Goal: Task Accomplishment & Management: Complete application form

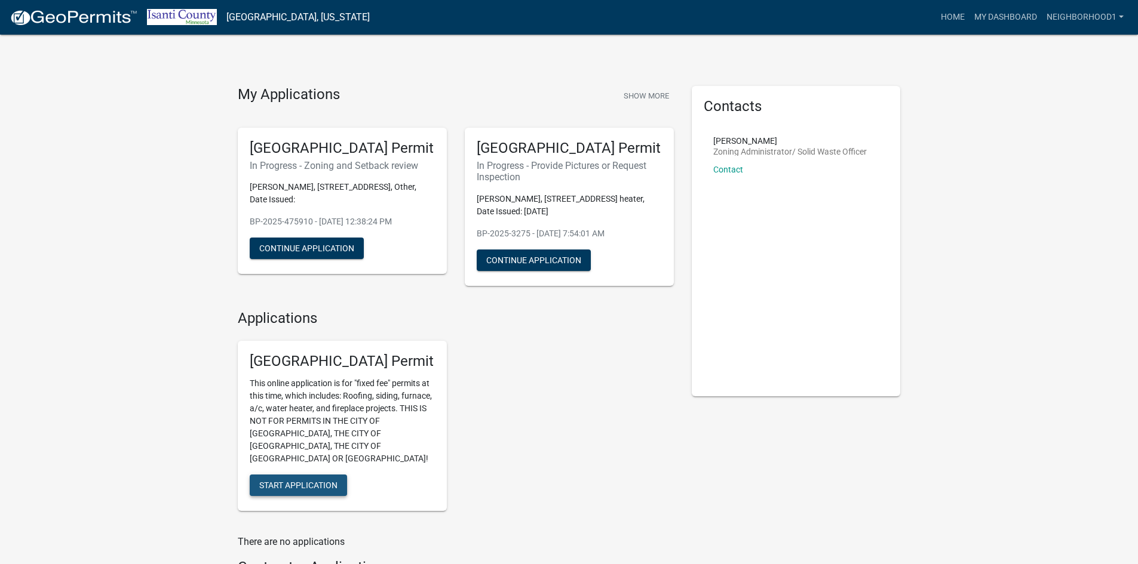
click at [312, 481] on span "Start Application" at bounding box center [298, 486] width 78 height 10
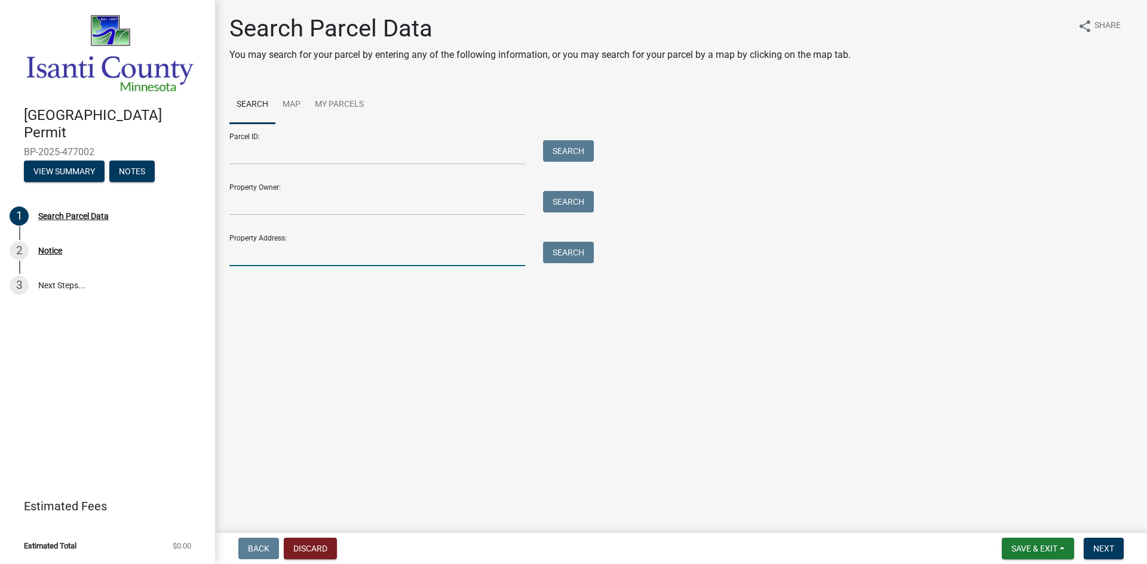
click at [271, 256] on input "Property Address:" at bounding box center [377, 254] width 296 height 24
type input "27793 ventre dr"
click at [583, 252] on button "Search" at bounding box center [568, 253] width 51 height 22
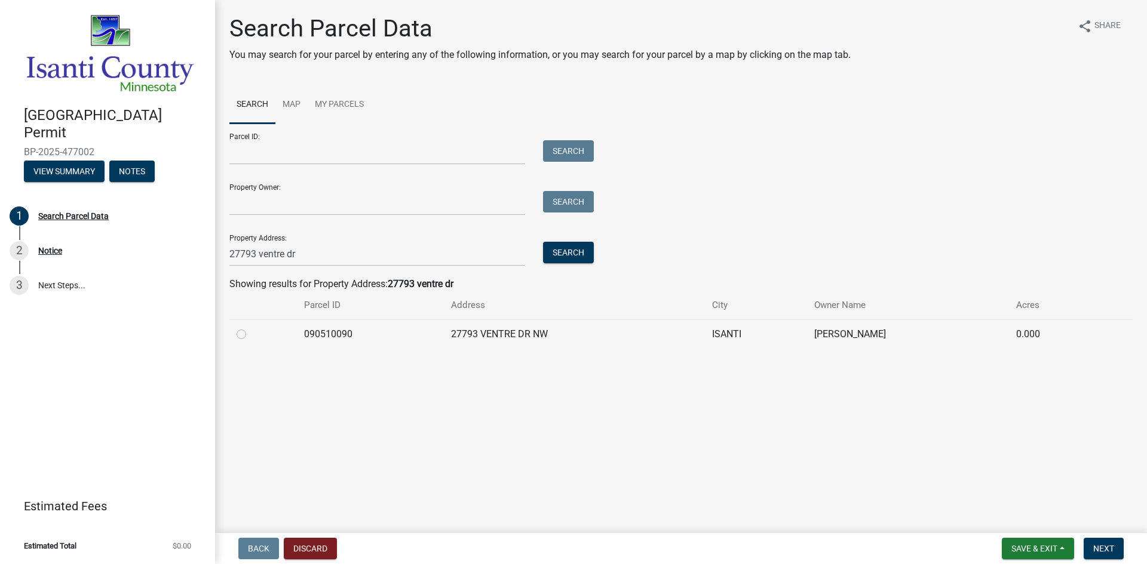
click at [251, 327] on label at bounding box center [251, 327] width 0 height 0
click at [251, 333] on input "radio" at bounding box center [255, 331] width 8 height 8
radio input "true"
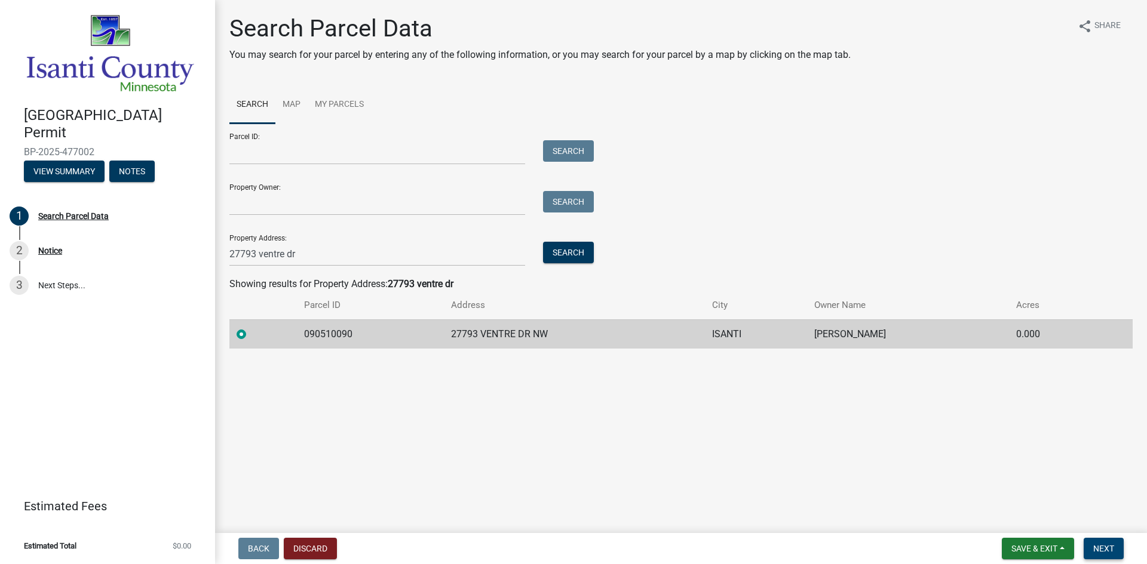
click at [1101, 544] on button "Next" at bounding box center [1104, 549] width 40 height 22
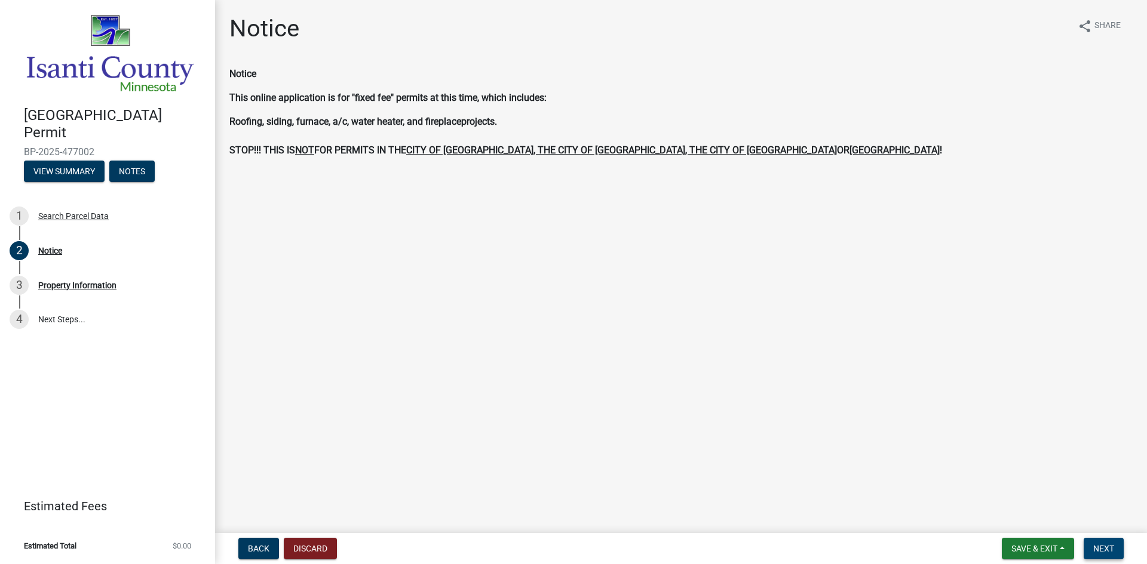
click at [1109, 548] on span "Next" at bounding box center [1103, 549] width 21 height 10
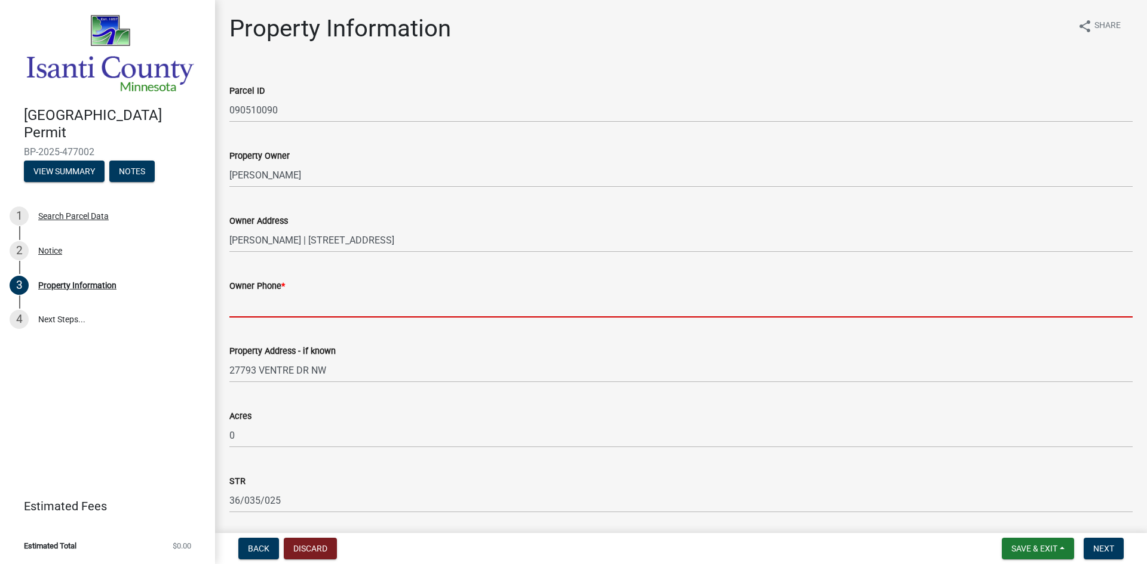
click at [296, 307] on input "Owner Phone *" at bounding box center [680, 305] width 903 height 24
click at [300, 304] on input "Owner Phone *" at bounding box center [680, 305] width 903 height 24
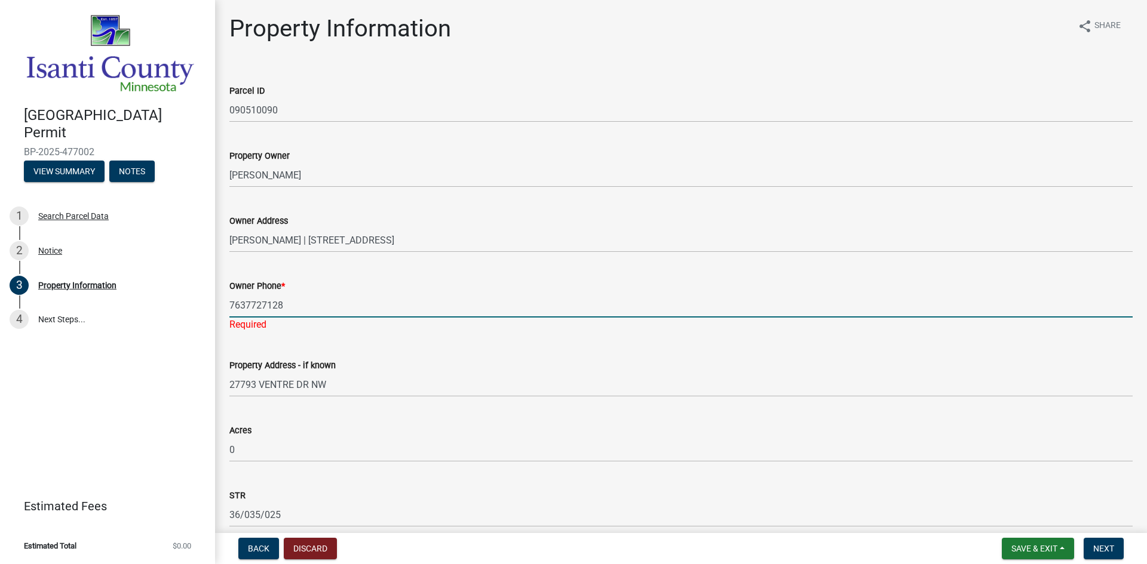
type input "7637727128"
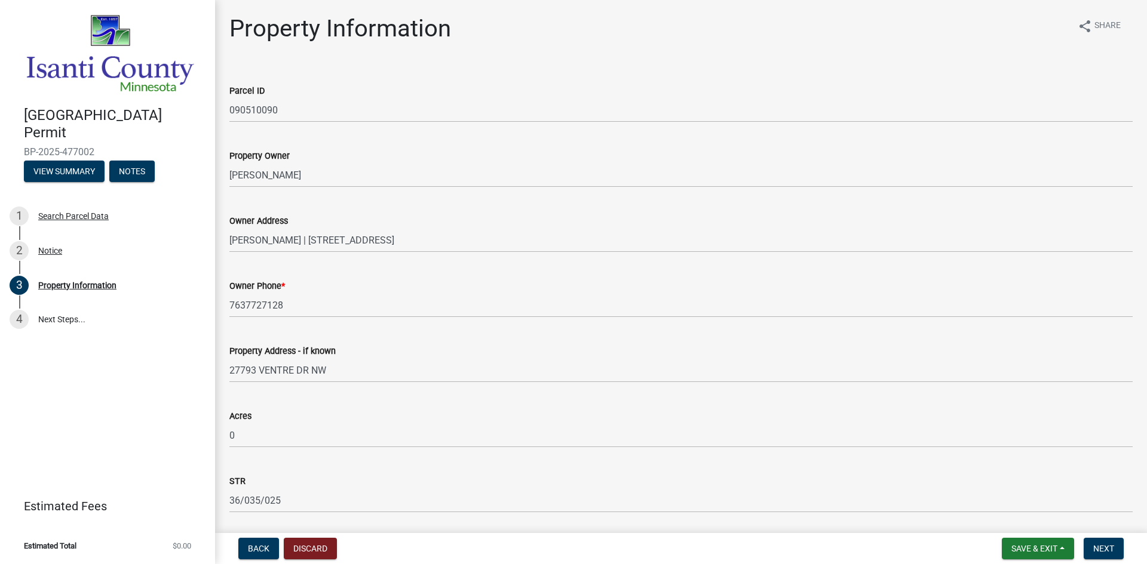
click at [331, 335] on wm-data-entity-input-list "Parcel ID 090510090 Property Owner [PERSON_NAME] Owner Address [PERSON_NAME] | …" at bounding box center [680, 411] width 903 height 689
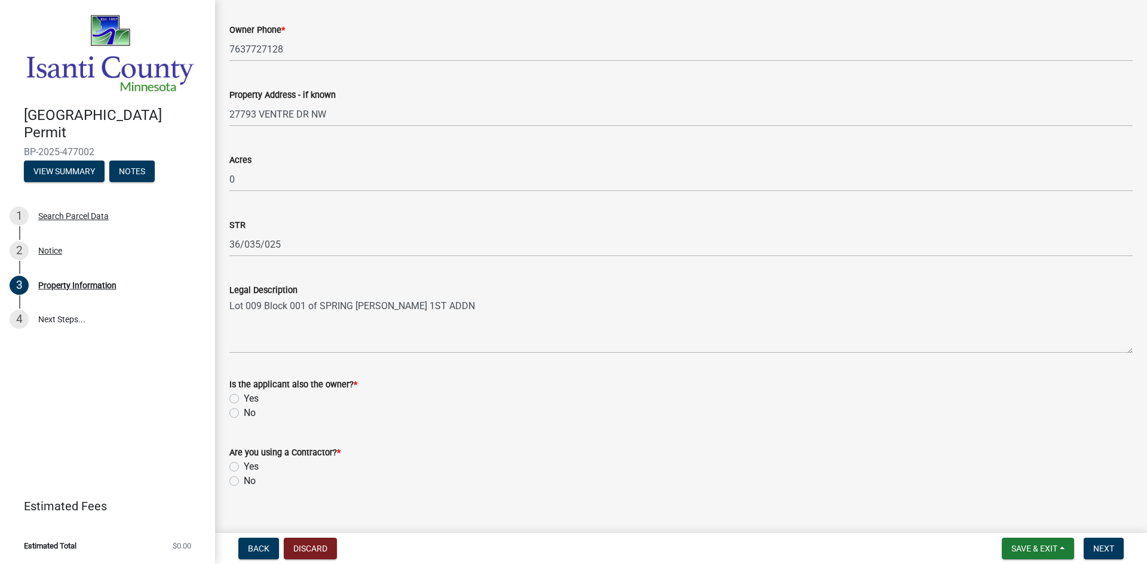
scroll to position [274, 0]
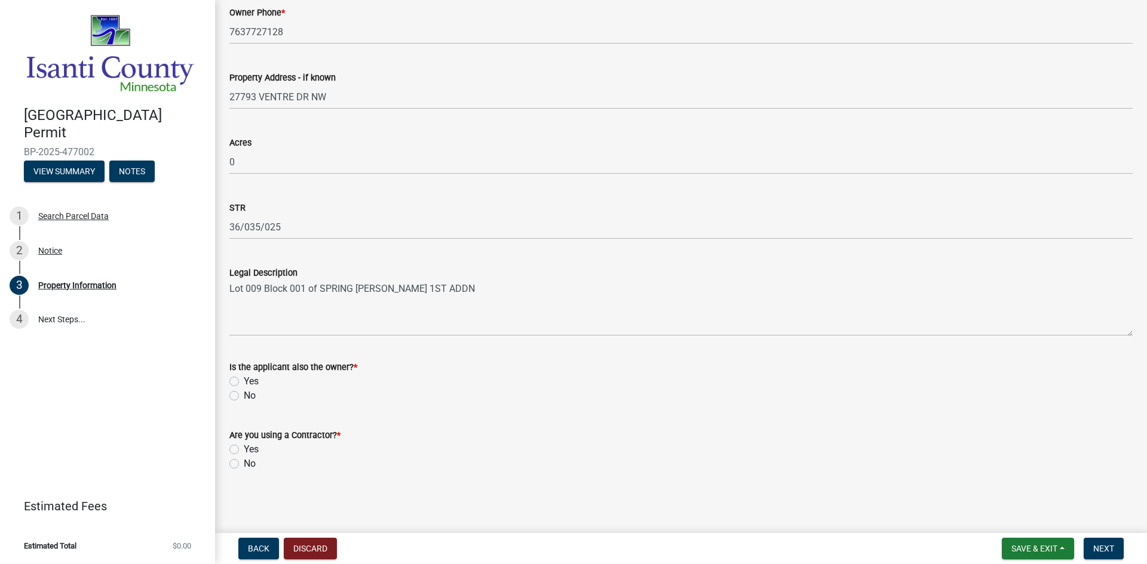
click at [244, 395] on label "No" at bounding box center [250, 396] width 12 height 14
click at [244, 395] on input "No" at bounding box center [248, 393] width 8 height 8
radio input "true"
drag, startPoint x: 231, startPoint y: 451, endPoint x: 241, endPoint y: 450, distance: 10.8
click at [244, 451] on label "Yes" at bounding box center [251, 450] width 15 height 14
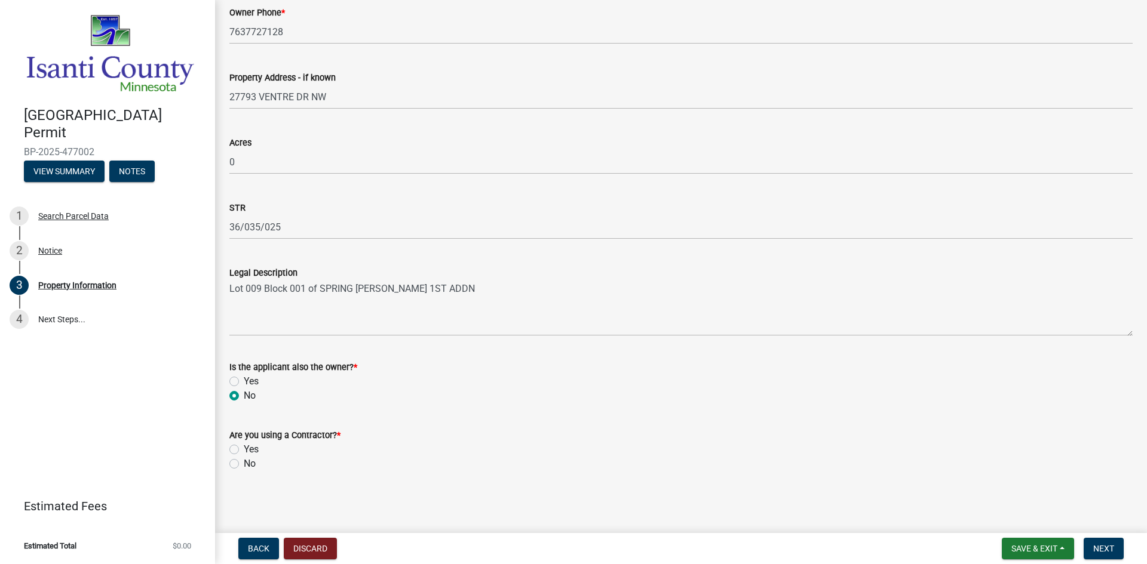
click at [244, 450] on input "Yes" at bounding box center [248, 447] width 8 height 8
radio input "true"
click at [1100, 542] on button "Next" at bounding box center [1104, 549] width 40 height 22
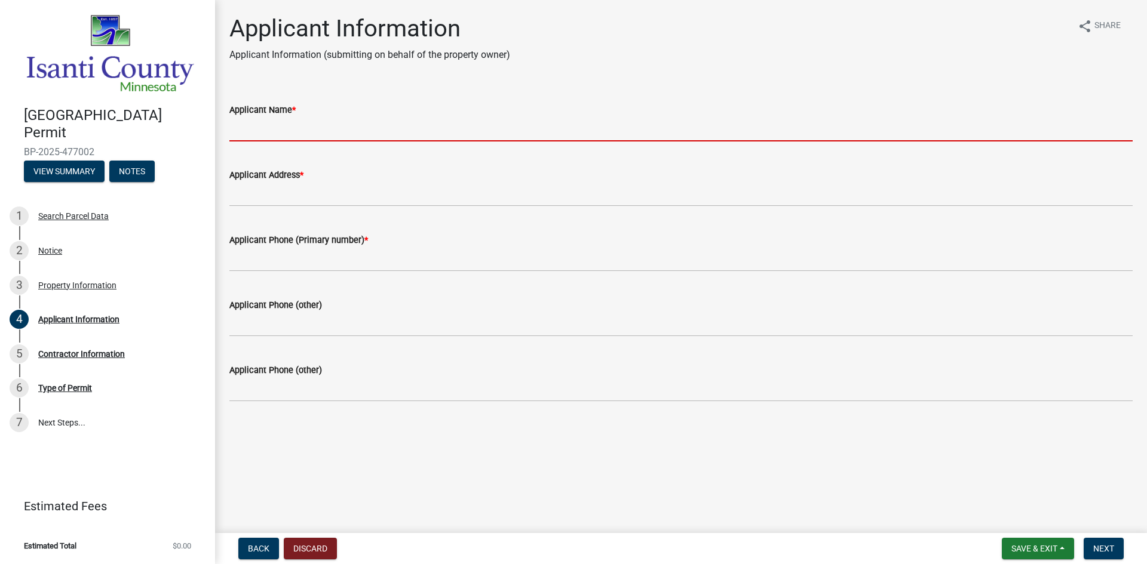
click at [349, 131] on input "Applicant Name *" at bounding box center [680, 129] width 903 height 24
type input "[PERSON_NAME]"
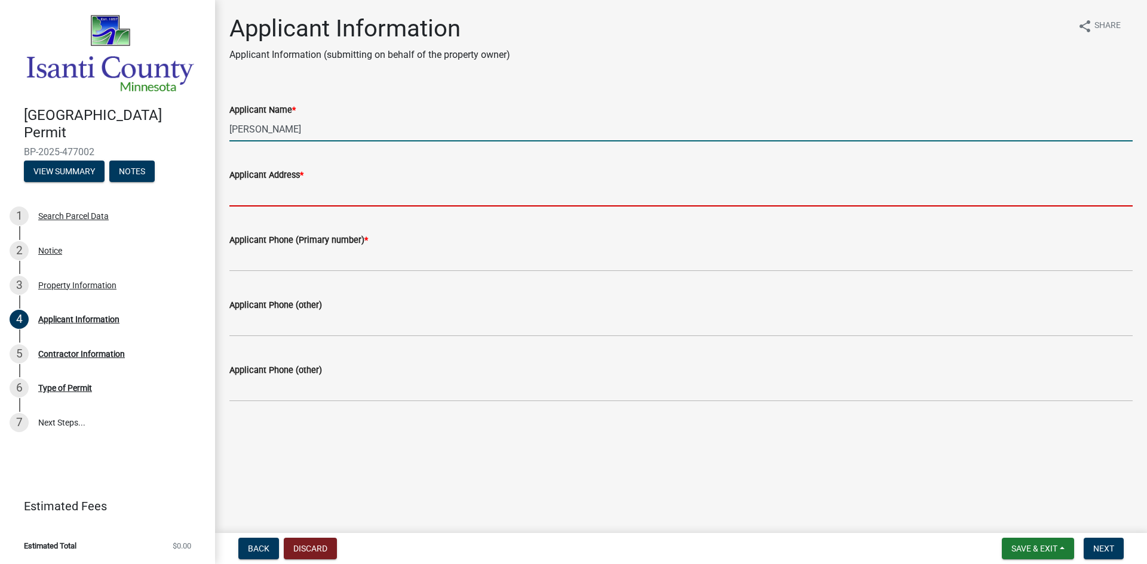
click at [329, 190] on input "Applicant Address *" at bounding box center [680, 194] width 903 height 24
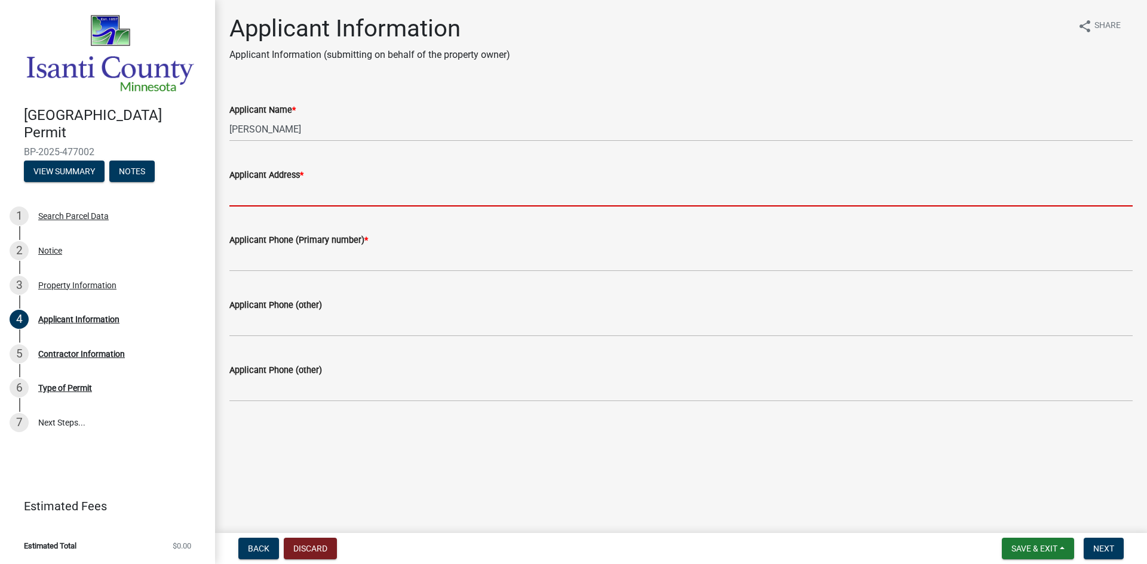
type input "Po Box 278Foley, [US_STATE] 56329"
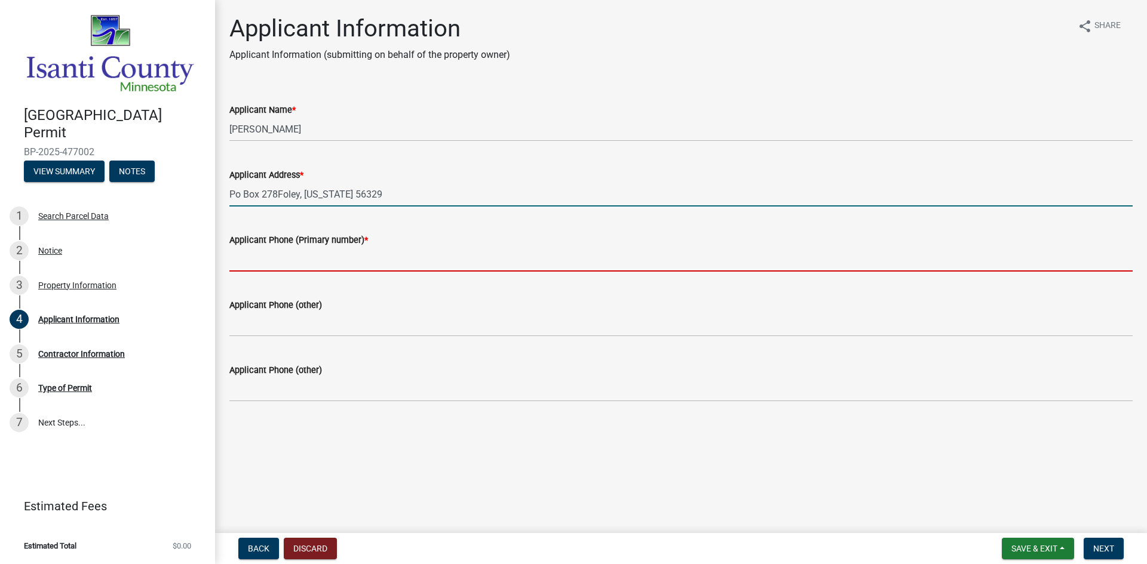
type input "3209687947"
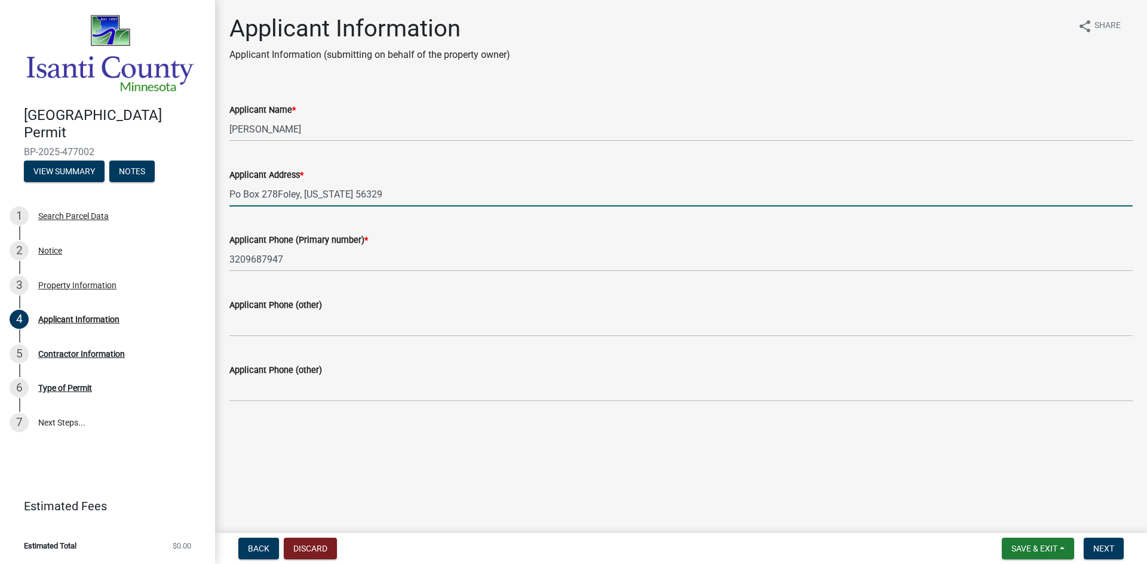
click at [280, 197] on input "Po Box 278Foley, [US_STATE] 56329" at bounding box center [680, 194] width 903 height 24
type input "[GEOGRAPHIC_DATA][PERSON_NAME][US_STATE]"
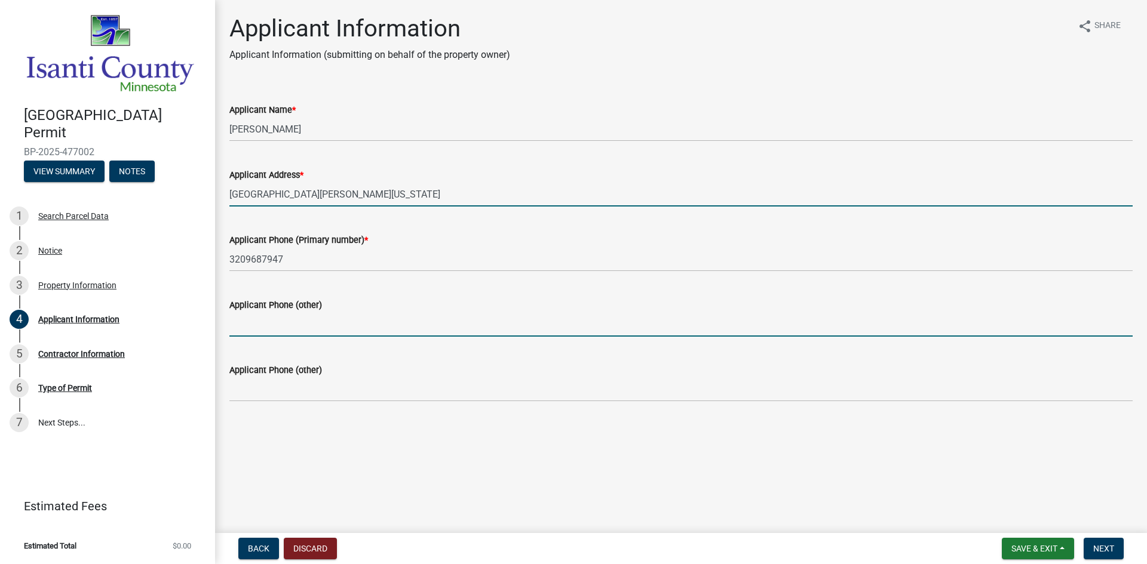
click at [278, 327] on input "Applicant Phone (other)" at bounding box center [680, 324] width 903 height 24
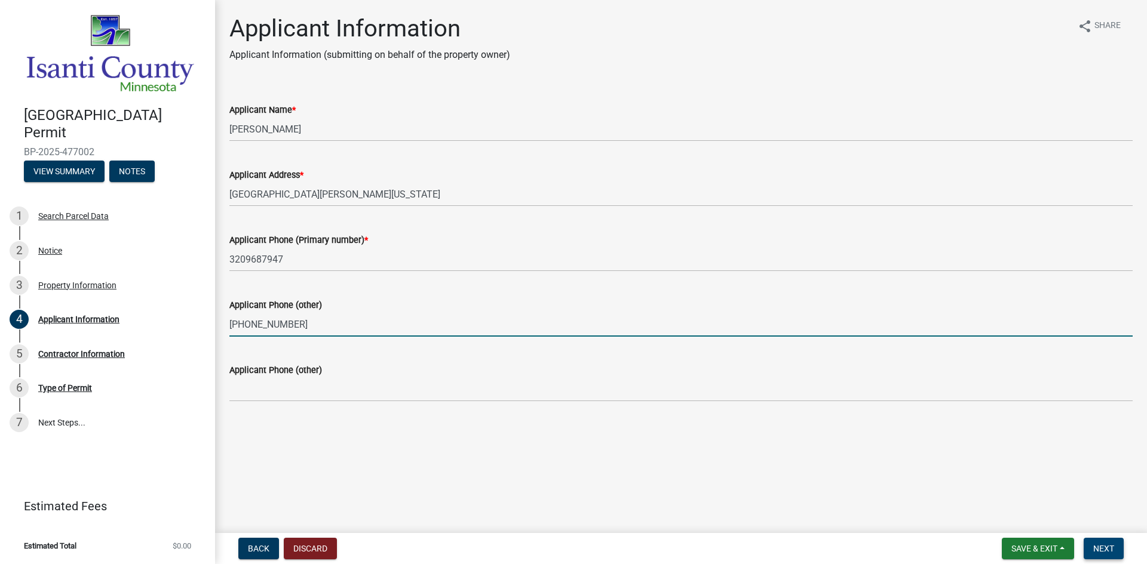
type input "[PHONE_NUMBER]"
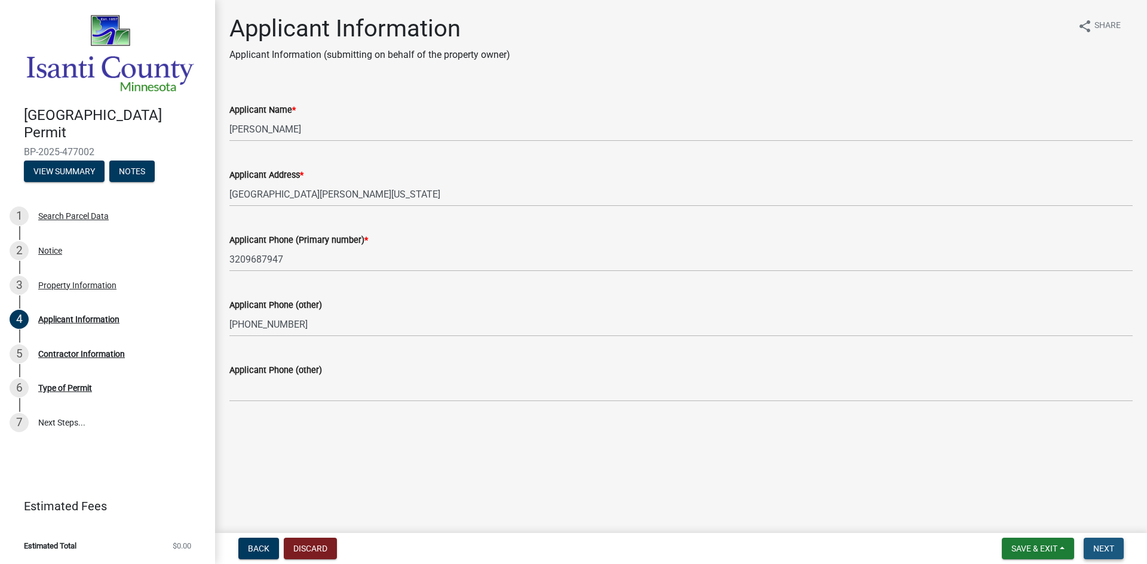
click at [1100, 551] on span "Next" at bounding box center [1103, 549] width 21 height 10
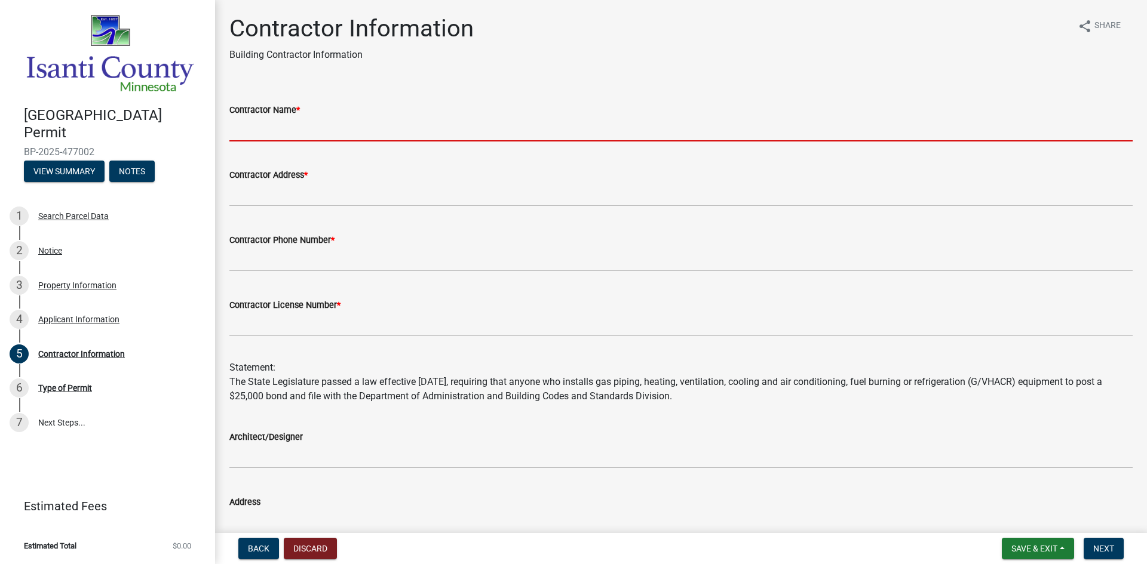
click at [318, 127] on input "Contractor Name *" at bounding box center [680, 129] width 903 height 24
type input "Neighborhood Plumbing"
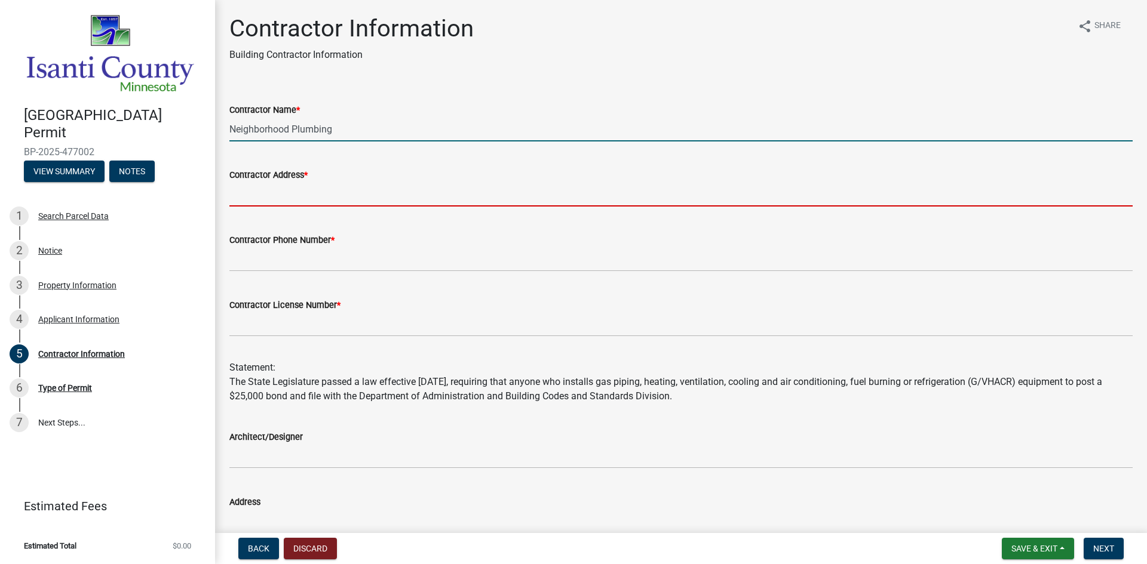
type input "[STREET_ADDRESS]"
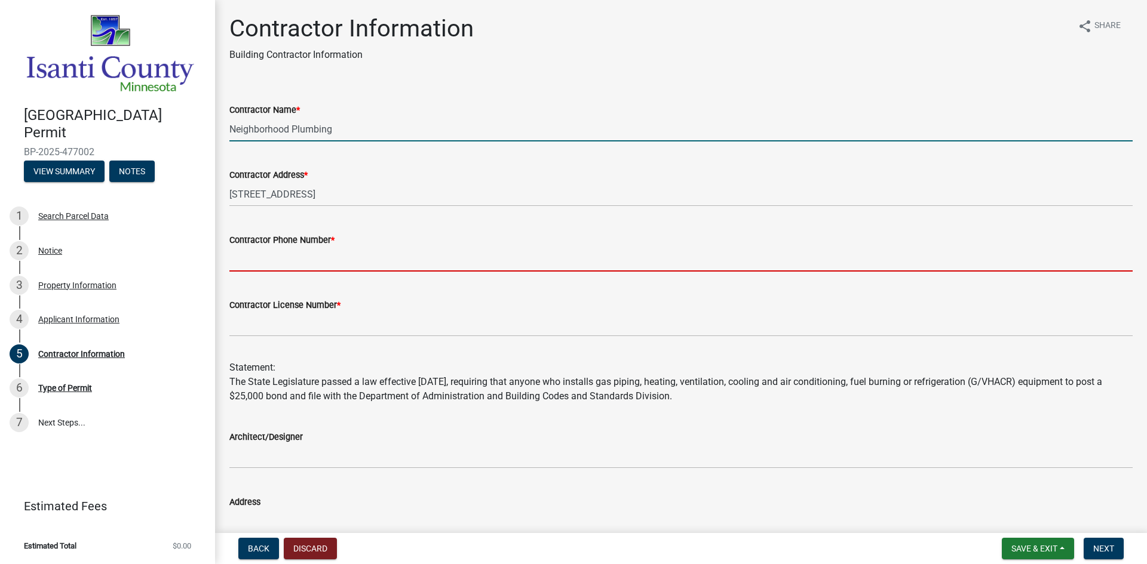
type input "3209687947"
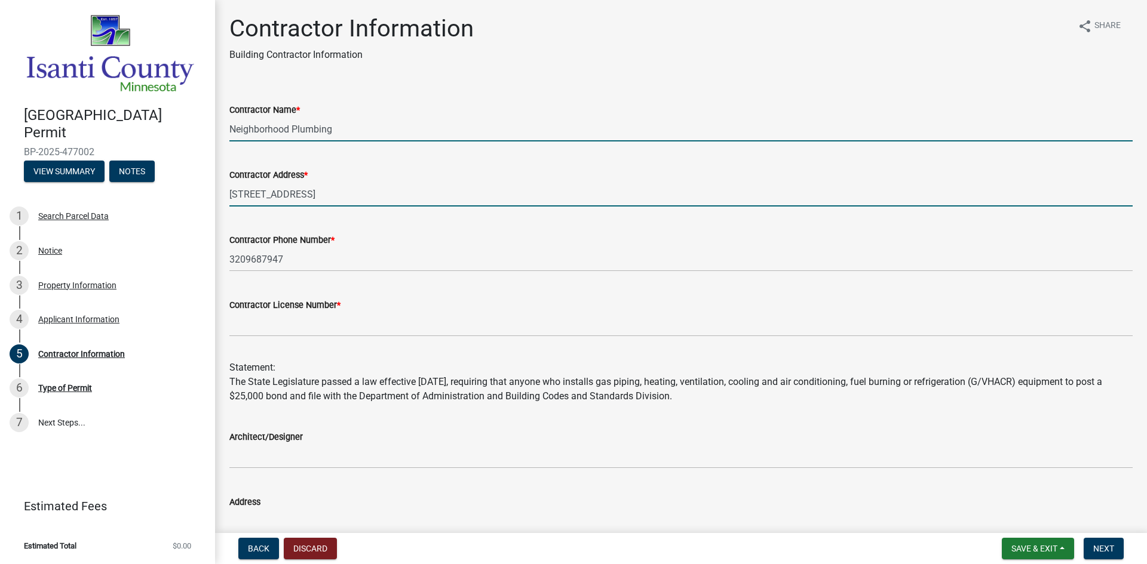
click at [311, 183] on input "[STREET_ADDRESS]" at bounding box center [680, 194] width 903 height 24
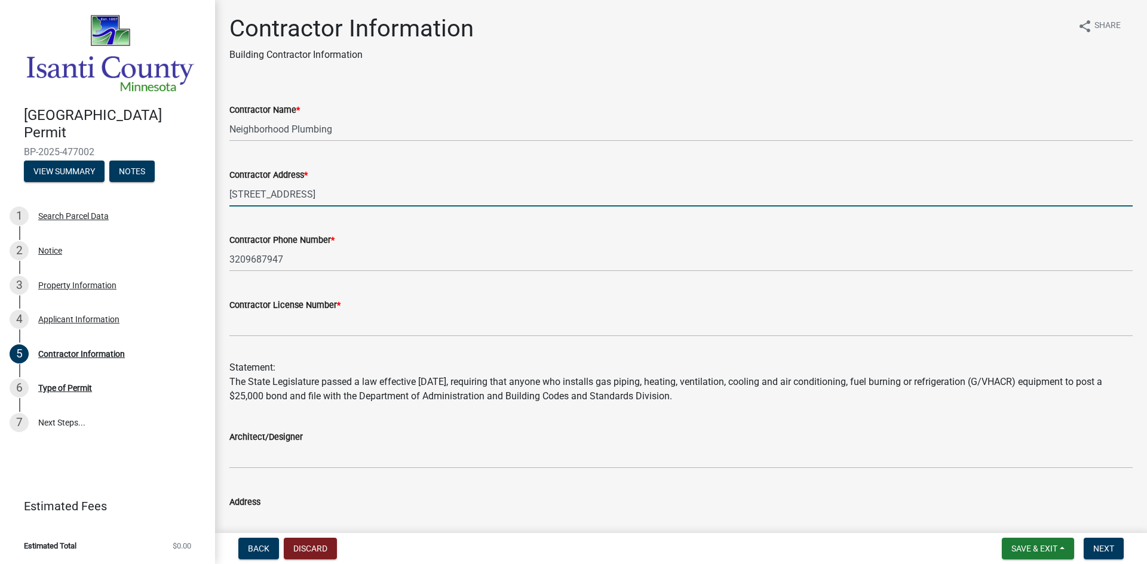
type input "Po Box 278"
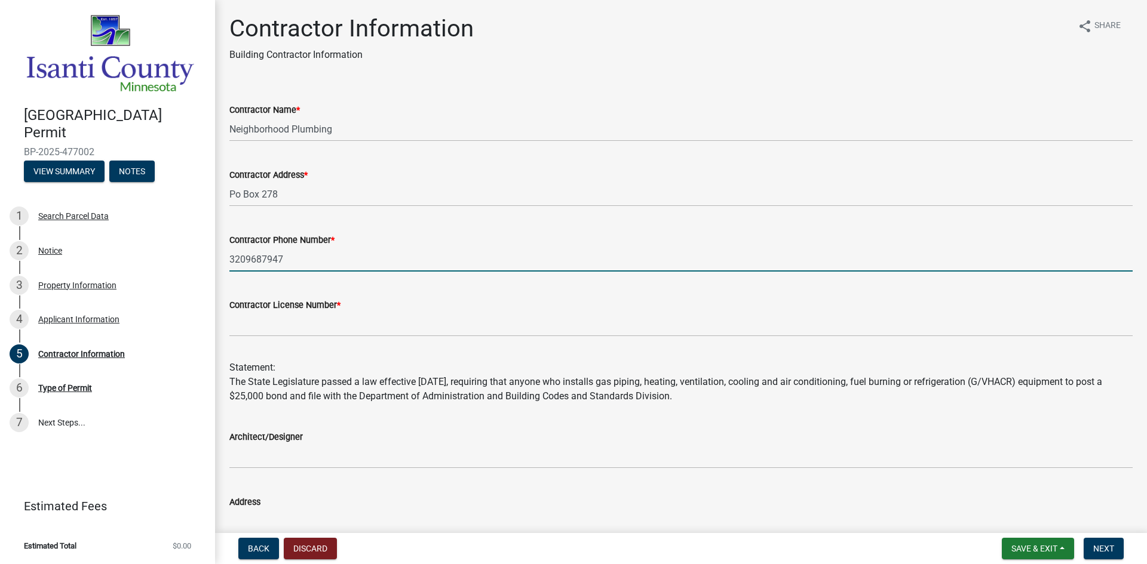
click at [309, 256] on input "3209687947" at bounding box center [680, 259] width 903 height 24
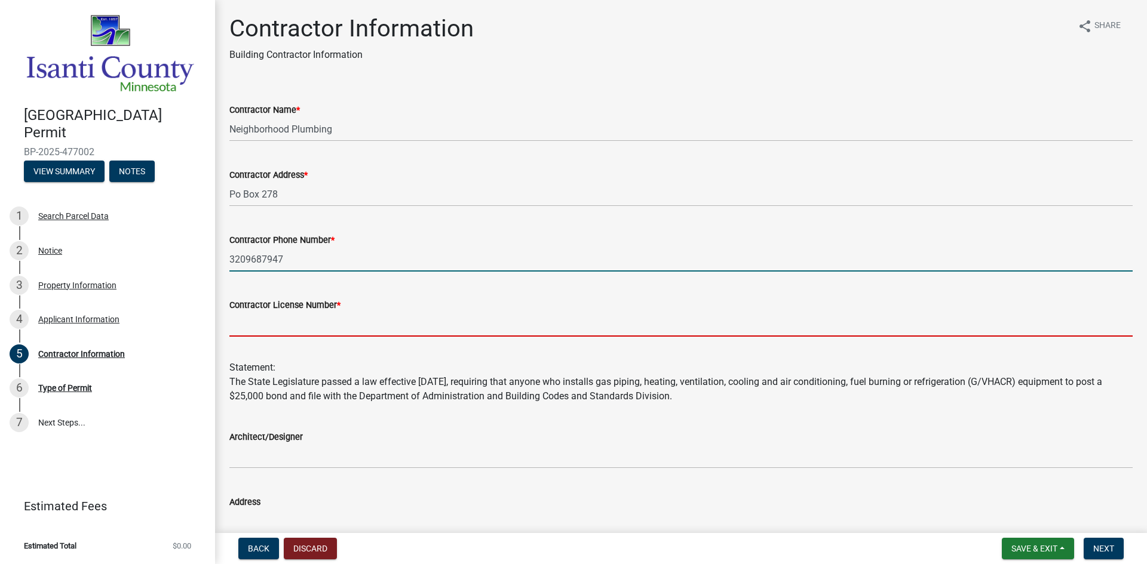
click at [289, 315] on input "Contractor License Number *" at bounding box center [680, 324] width 903 height 24
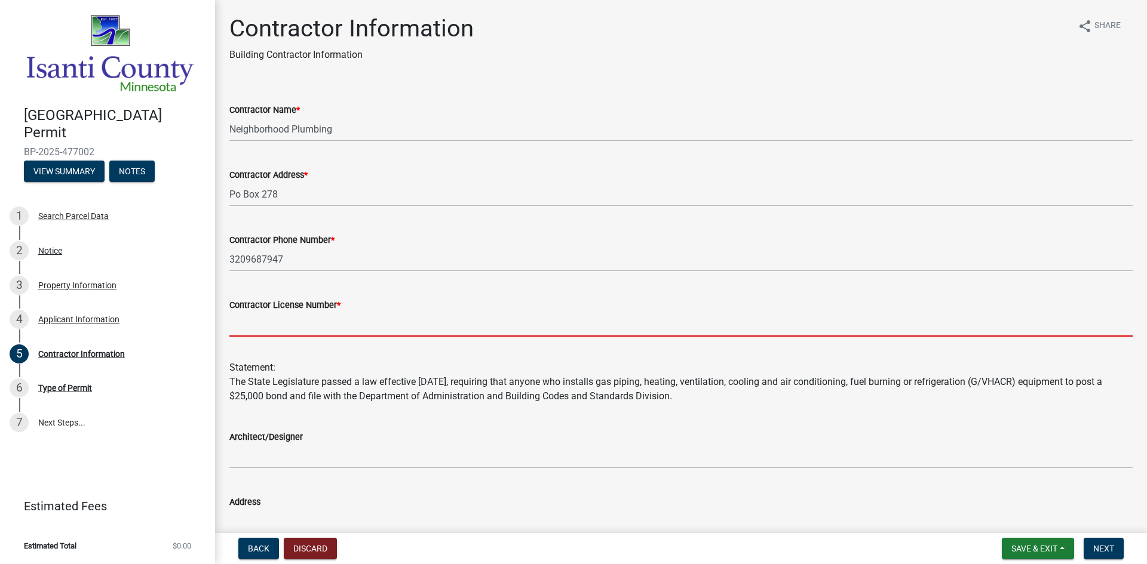
type input "PC645534"
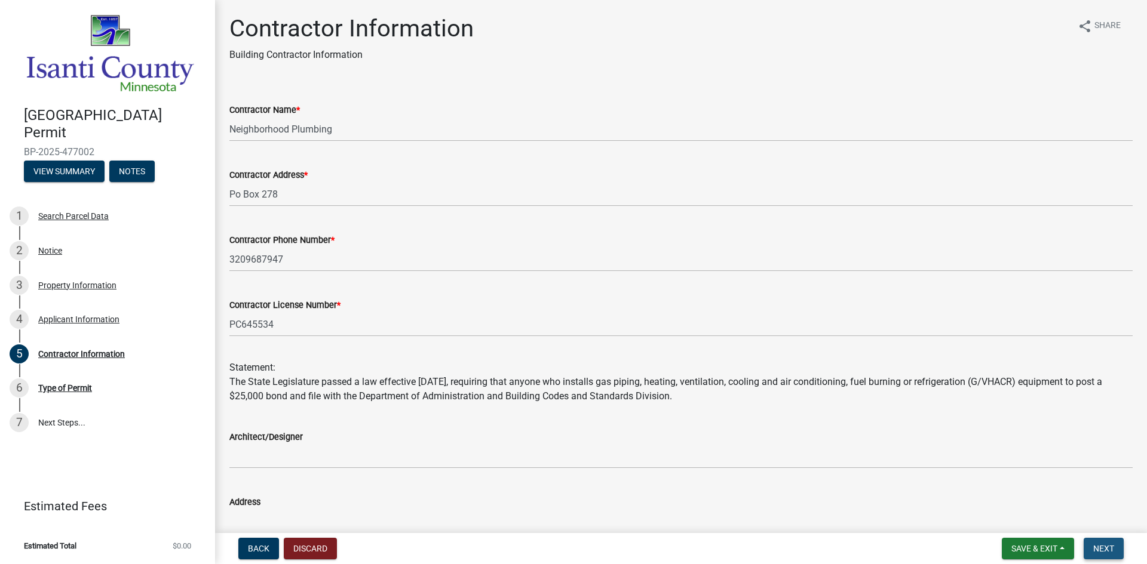
click at [1100, 549] on span "Next" at bounding box center [1103, 549] width 21 height 10
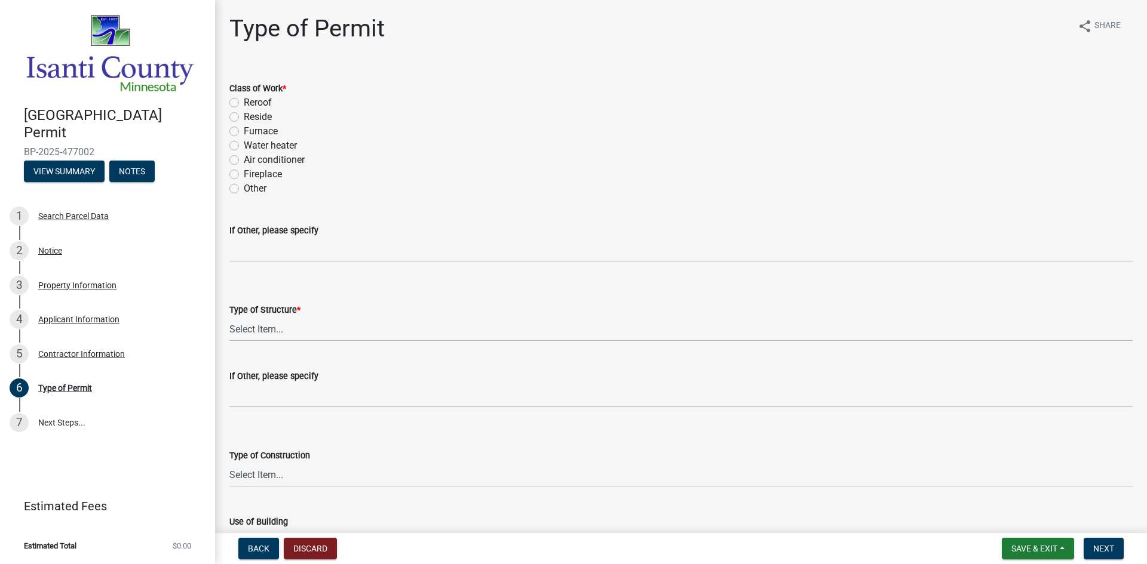
click at [244, 145] on label "Water heater" at bounding box center [270, 146] width 53 height 14
click at [244, 145] on input "Water heater" at bounding box center [248, 143] width 8 height 8
radio input "true"
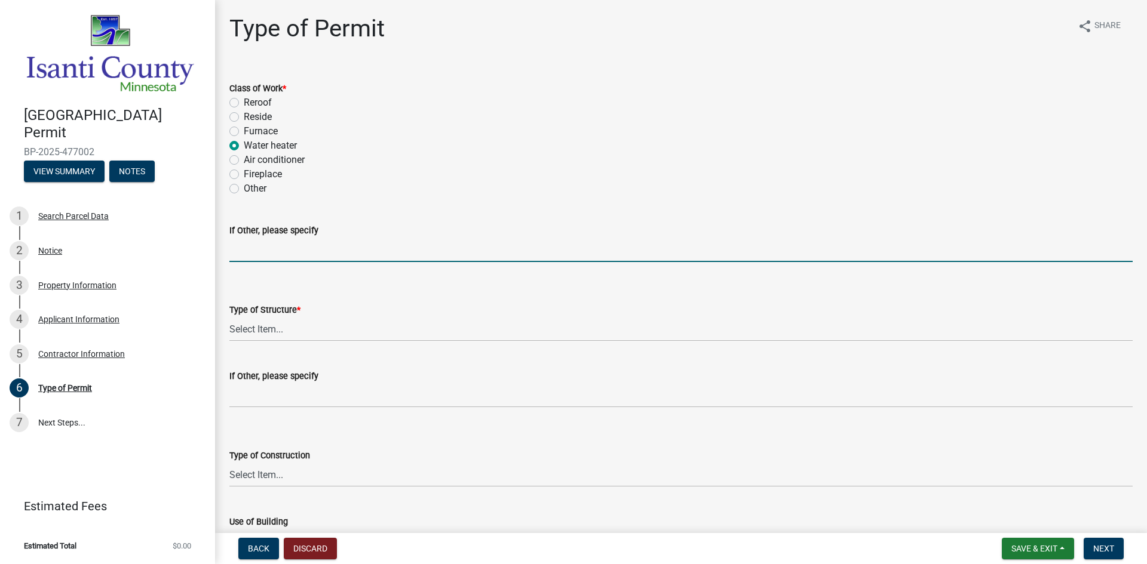
drag, startPoint x: 280, startPoint y: 241, endPoint x: 280, endPoint y: 254, distance: 12.5
click at [280, 241] on input "If Other, please specify" at bounding box center [680, 250] width 903 height 24
click at [268, 321] on select "Select Item... Accessory Commercial Single Family Agricultural Other N/A" at bounding box center [680, 329] width 903 height 24
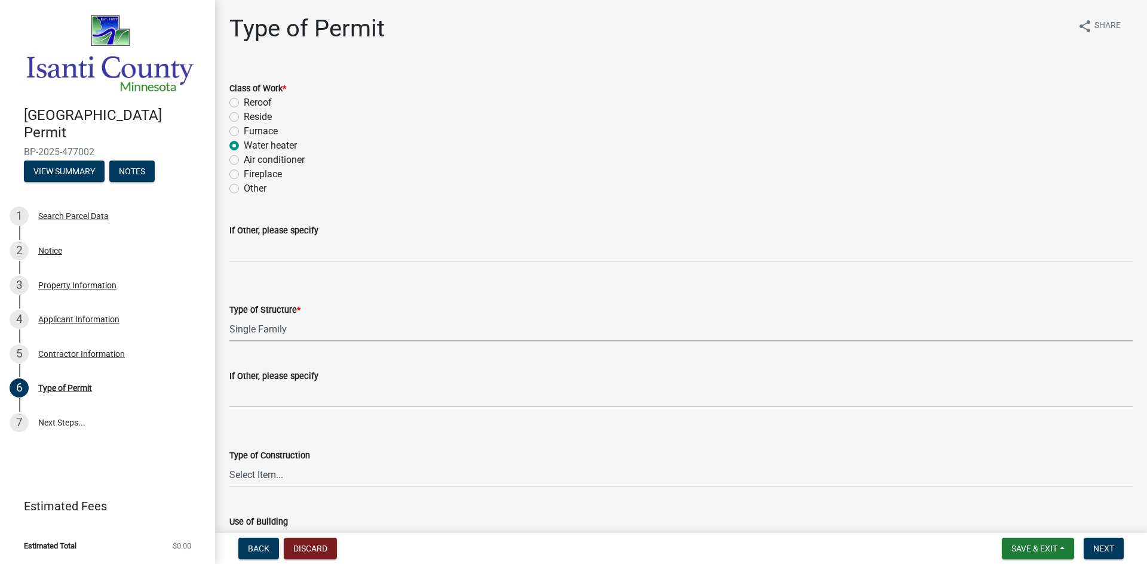
click at [229, 317] on select "Select Item... Accessory Commercial Single Family Agricultural Other N/A" at bounding box center [680, 329] width 903 height 24
select select "eb4da8a3-282e-4d3e-a231-485219132635"
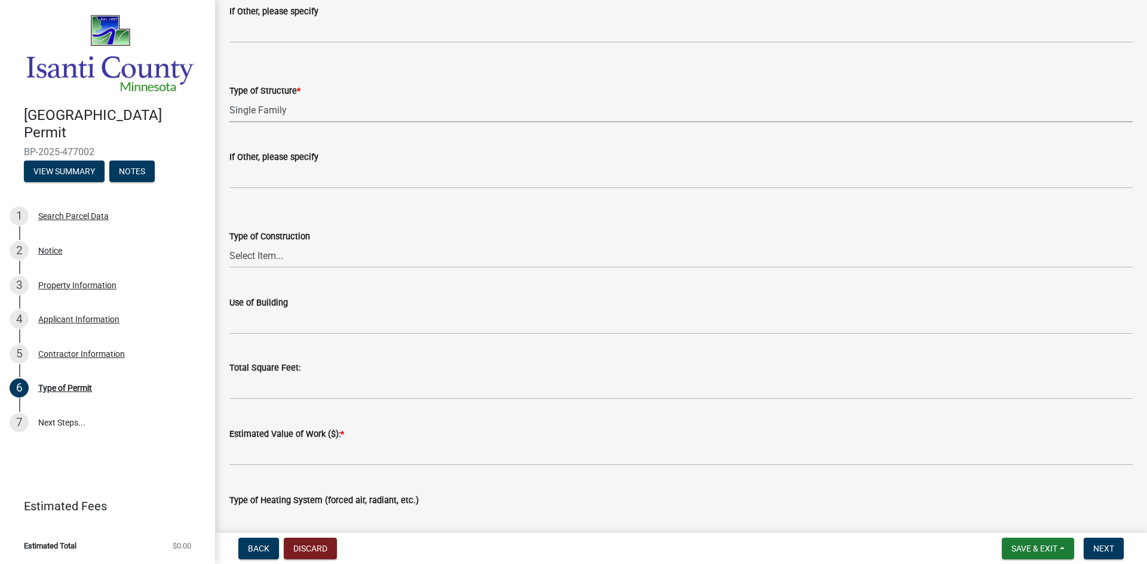
scroll to position [239, 0]
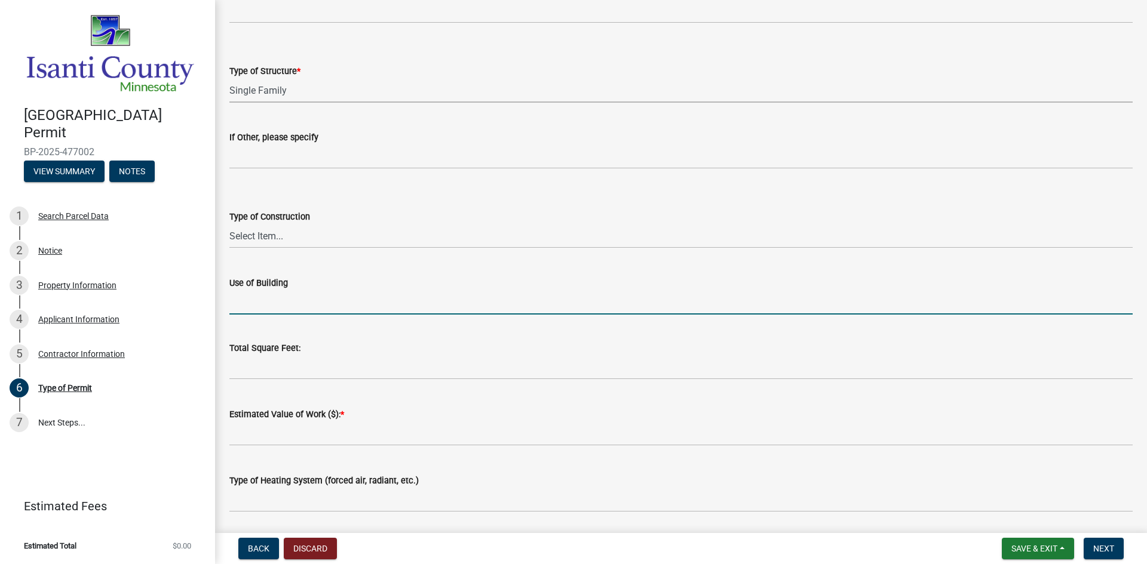
click at [274, 297] on input "Use of Building" at bounding box center [680, 302] width 903 height 24
type input "SINGLE FAMILY"
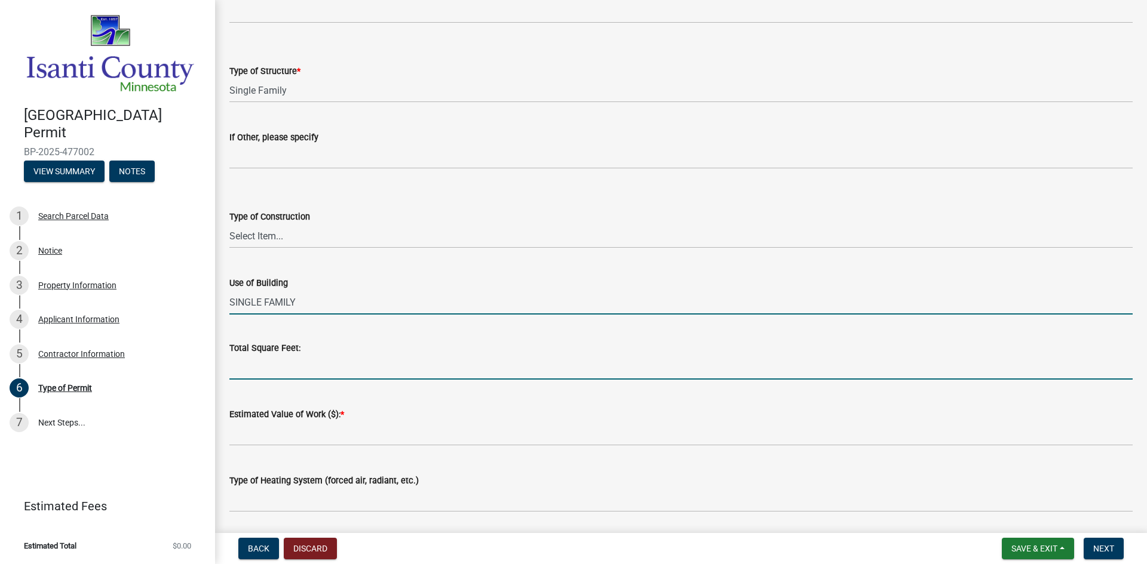
click at [265, 366] on input "text" at bounding box center [680, 367] width 903 height 24
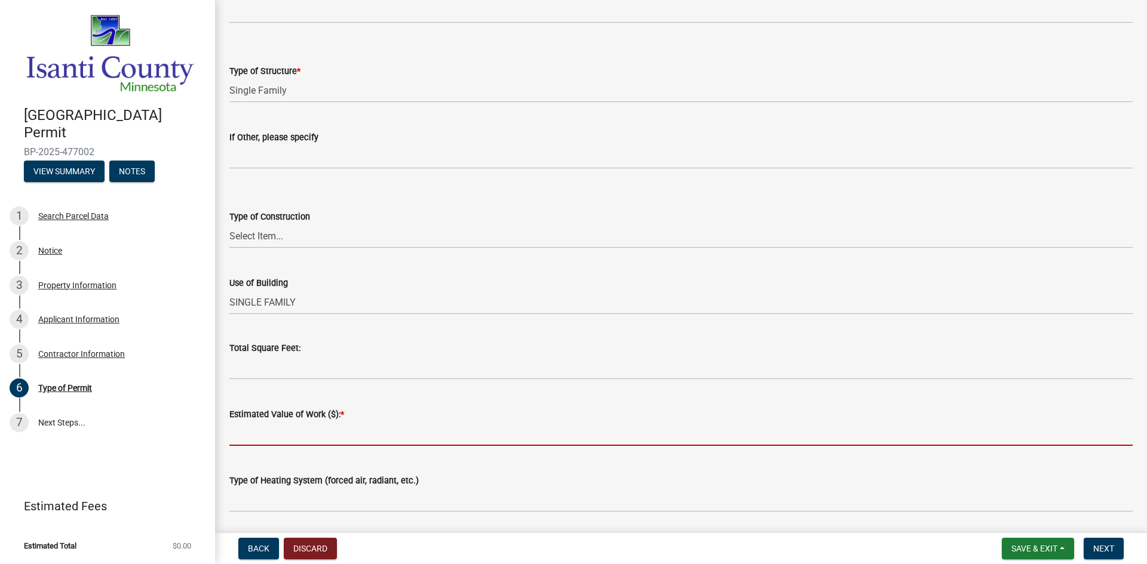
click at [330, 429] on input "text" at bounding box center [680, 434] width 903 height 24
click at [251, 437] on input "text" at bounding box center [680, 434] width 903 height 24
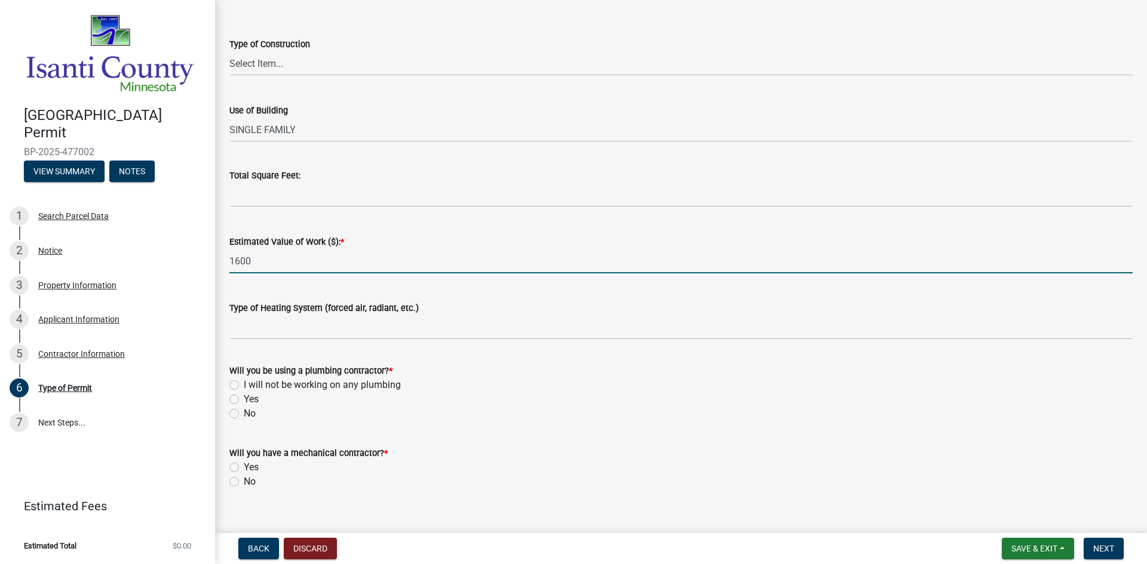
scroll to position [418, 0]
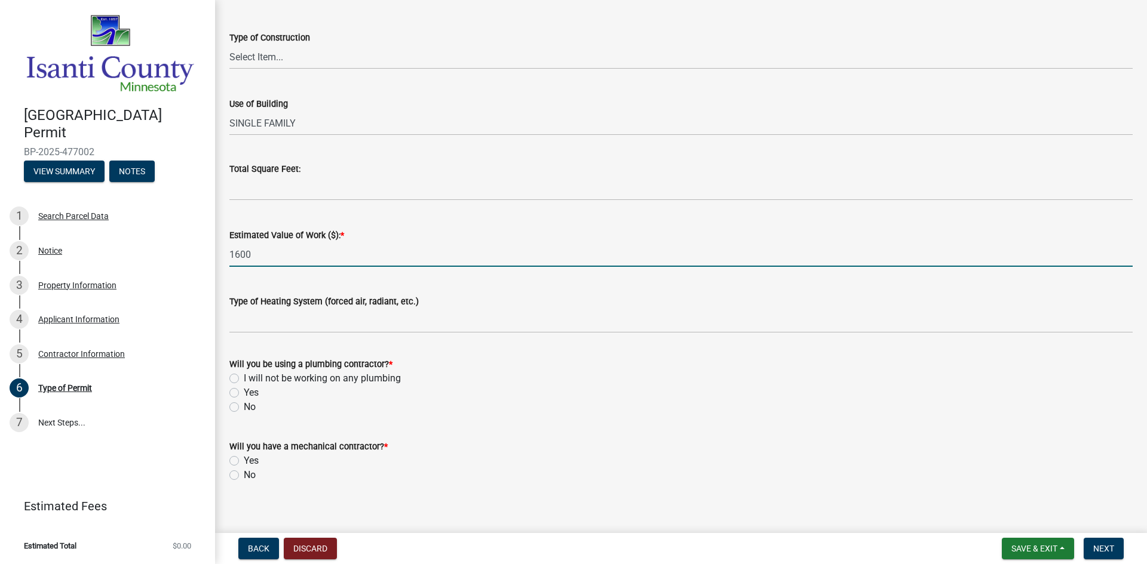
type input "1600"
click at [244, 394] on label "Yes" at bounding box center [251, 393] width 15 height 14
click at [244, 394] on input "Yes" at bounding box center [248, 390] width 8 height 8
radio input "true"
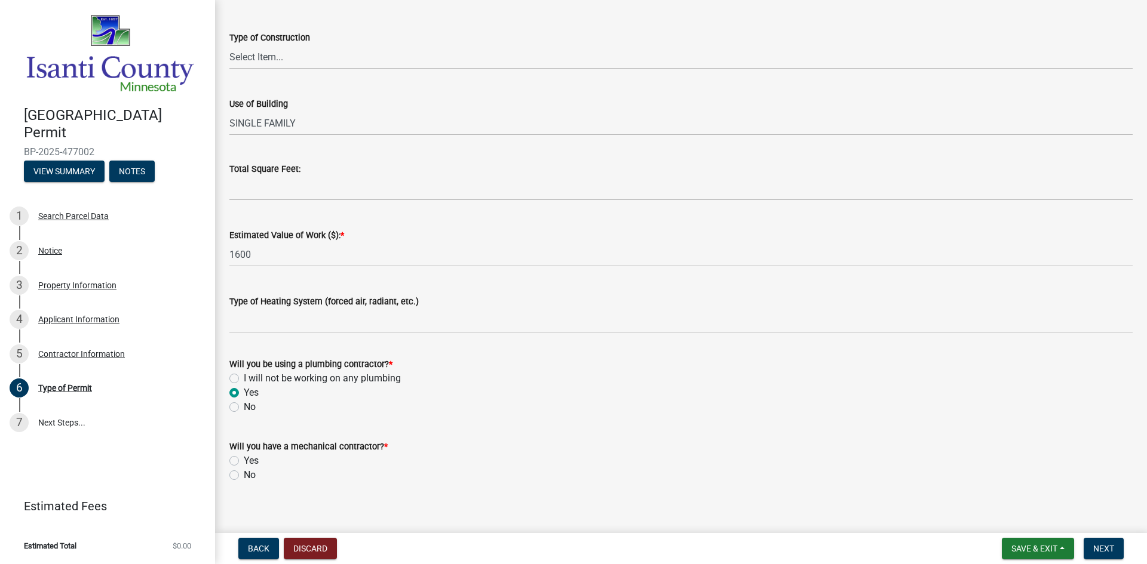
click at [244, 461] on label "Yes" at bounding box center [251, 461] width 15 height 14
click at [244, 461] on input "Yes" at bounding box center [248, 458] width 8 height 8
radio input "true"
click at [1108, 550] on span "Next" at bounding box center [1103, 549] width 21 height 10
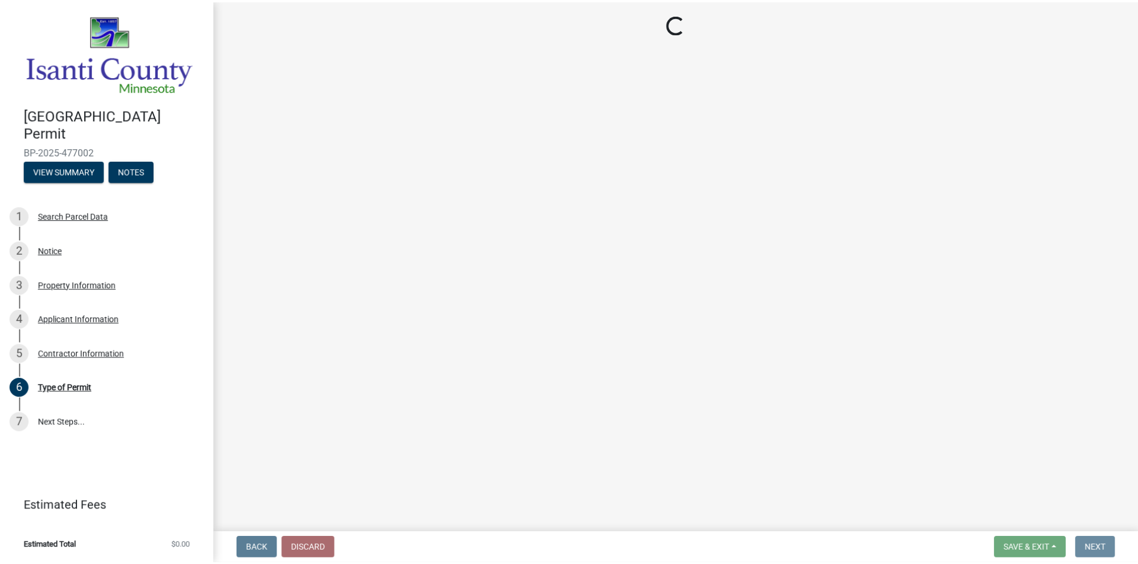
scroll to position [0, 0]
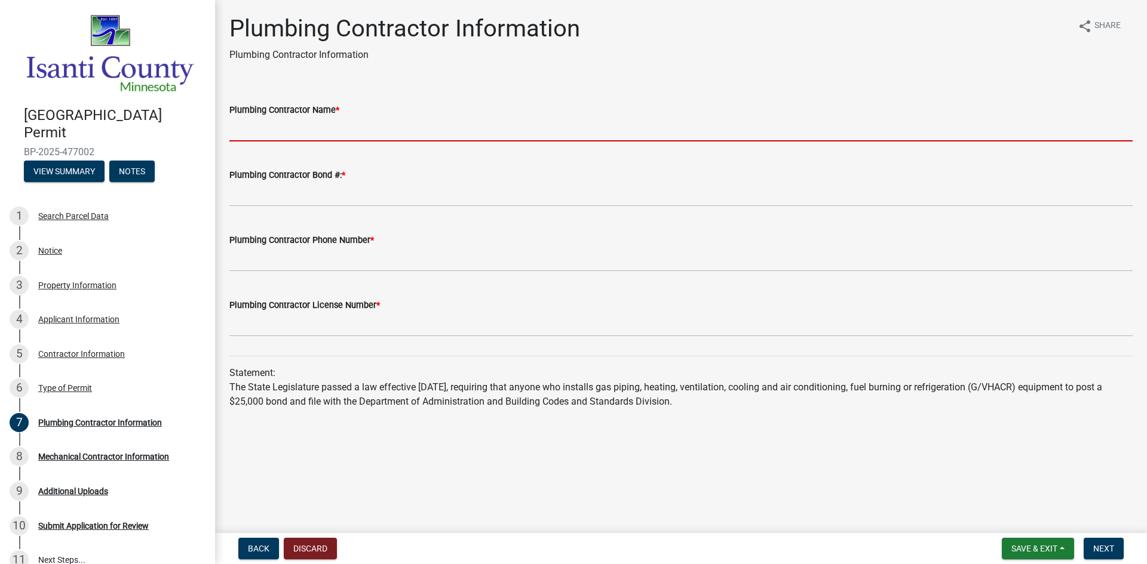
click at [278, 129] on input "Plumbing Contractor Name *" at bounding box center [680, 129] width 903 height 24
type input "Neighborhood Plumbing"
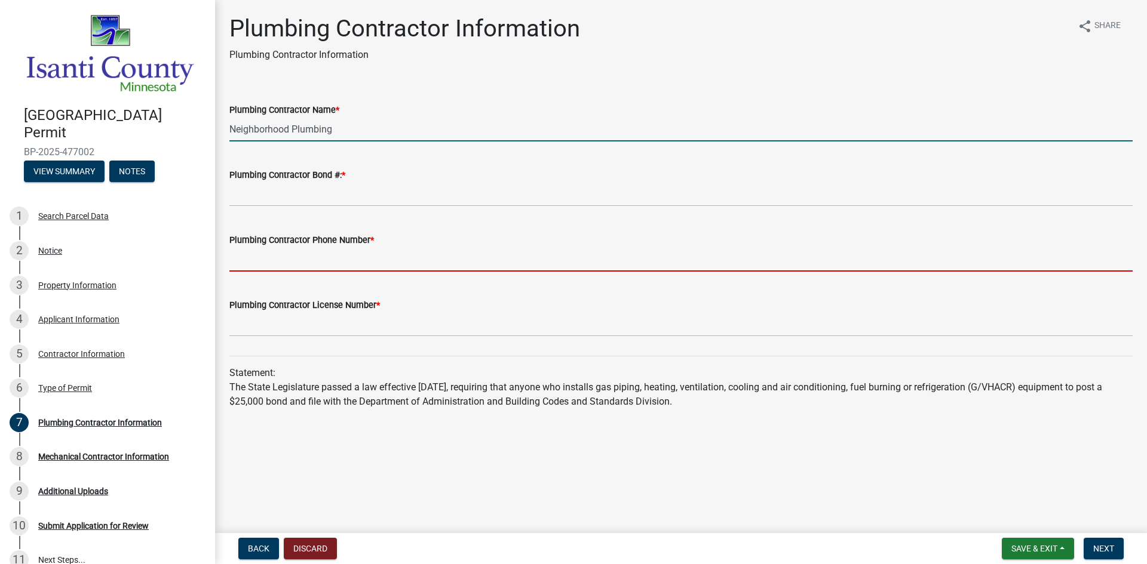
type input "3209687947"
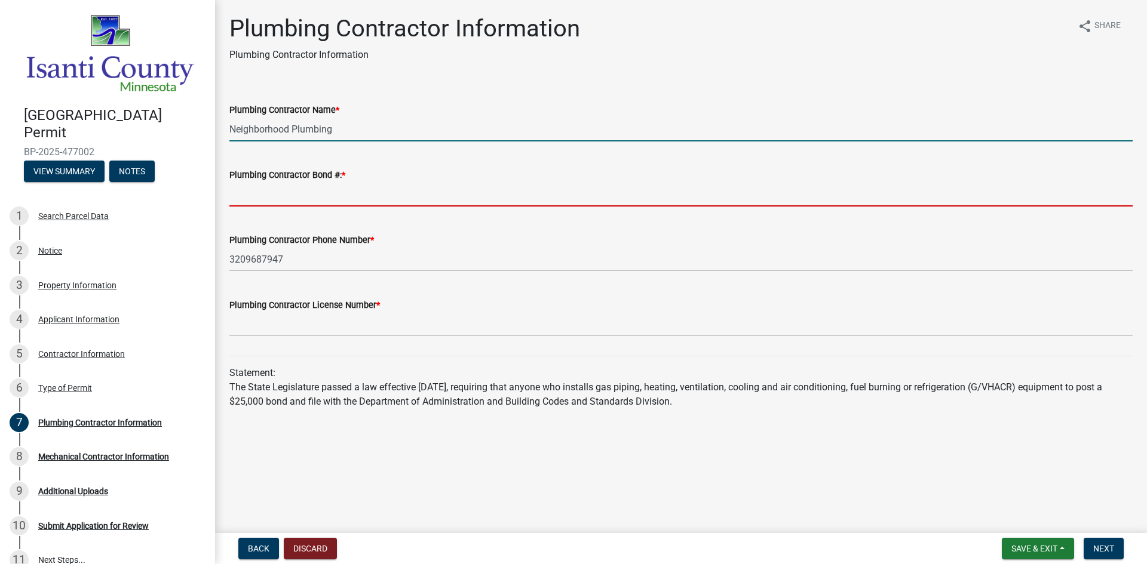
drag, startPoint x: 281, startPoint y: 190, endPoint x: 296, endPoint y: 205, distance: 21.1
click at [283, 193] on input "Plumbing Contractor Bond #: *" at bounding box center [680, 194] width 903 height 24
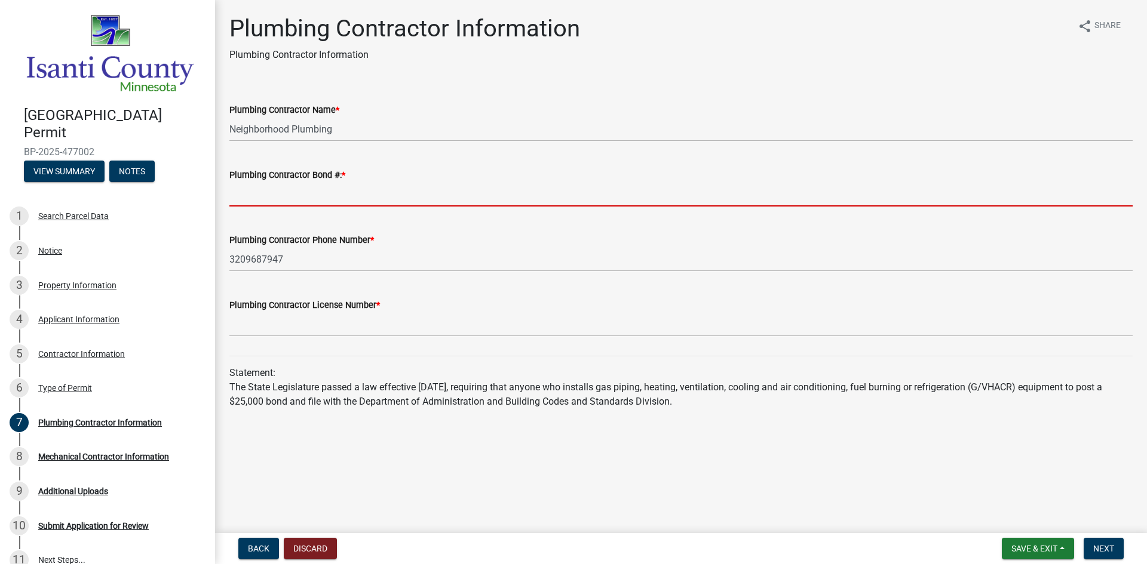
type input "pm061211"
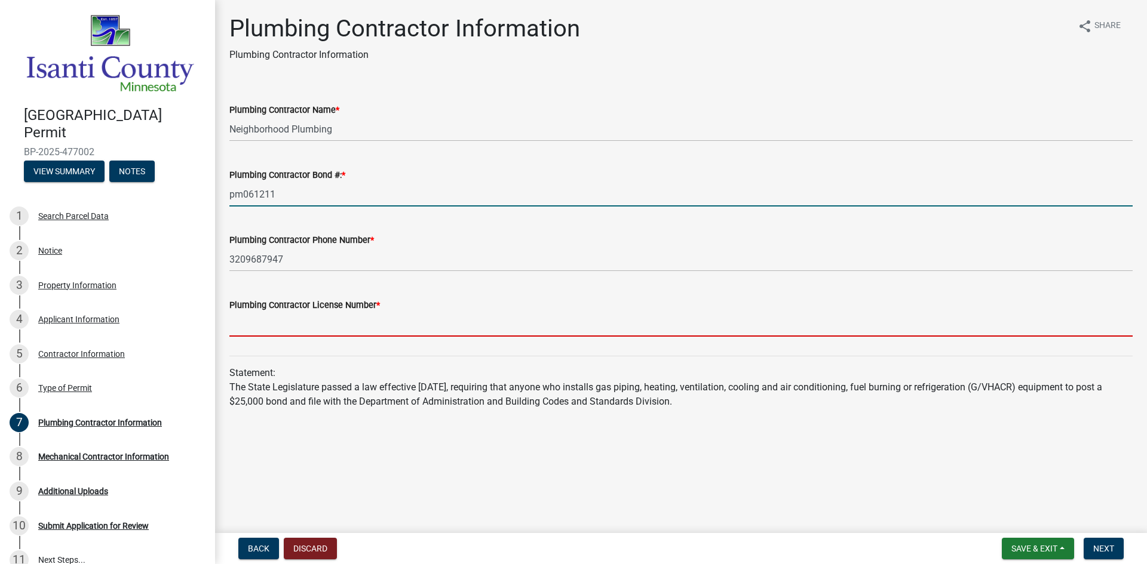
drag, startPoint x: 329, startPoint y: 320, endPoint x: 338, endPoint y: 334, distance: 17.2
click at [329, 320] on input "Plumbing Contractor License Number *" at bounding box center [680, 324] width 903 height 24
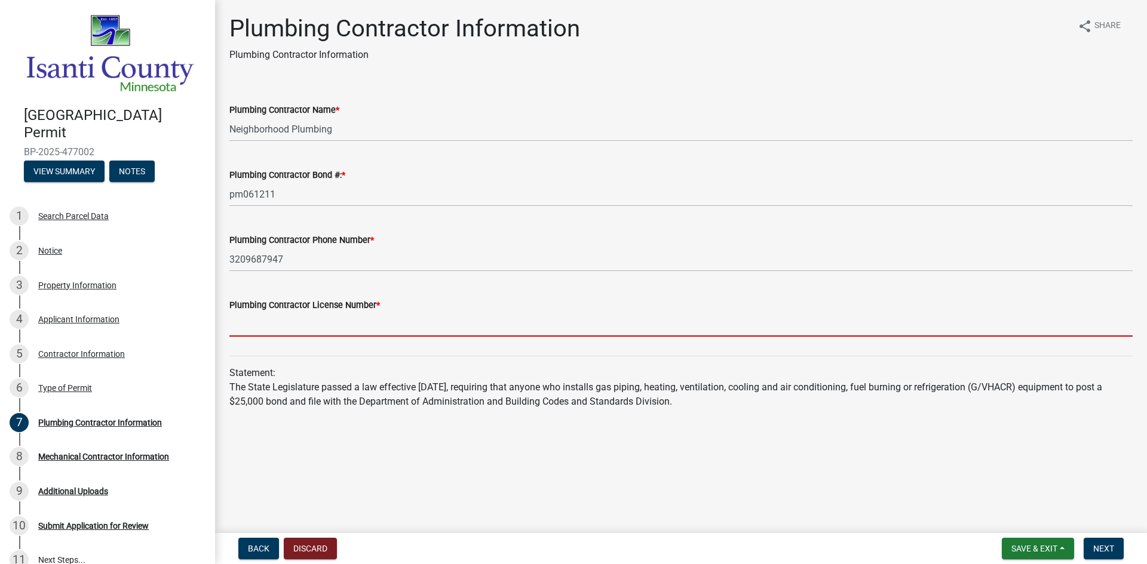
type input "PC645534"
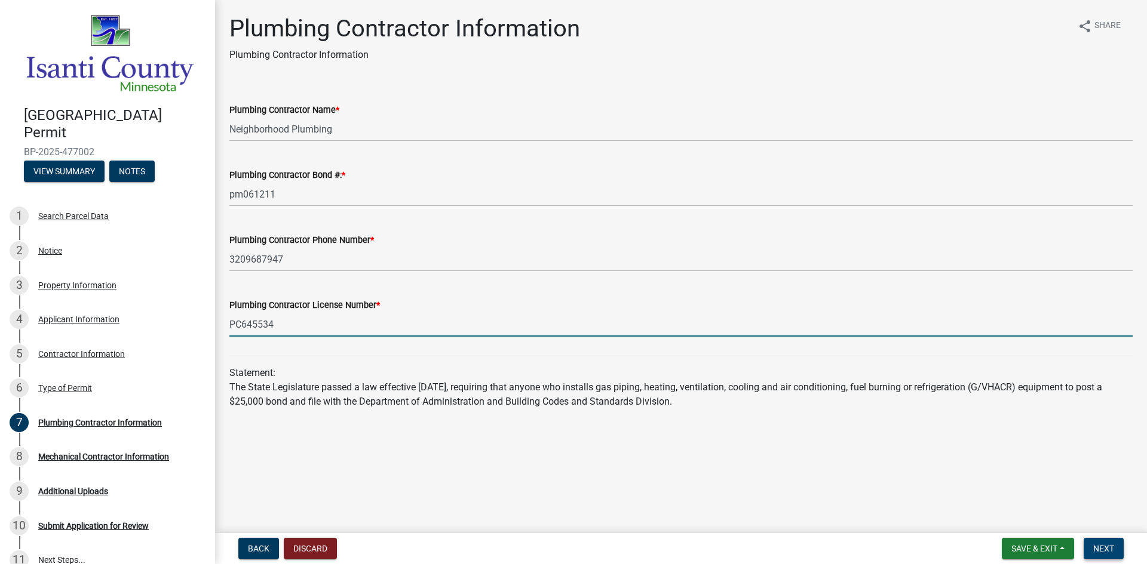
click at [1107, 554] on span "Next" at bounding box center [1103, 549] width 21 height 10
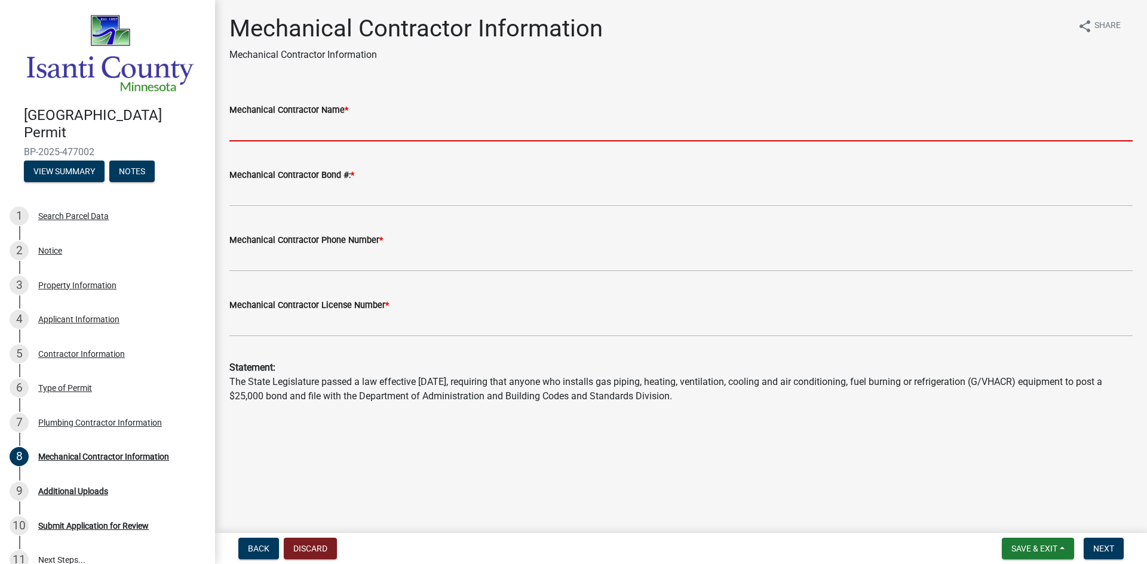
click at [317, 124] on input "Mechanical Contractor Name *" at bounding box center [680, 129] width 903 height 24
type input "Neighborhood Plumbing"
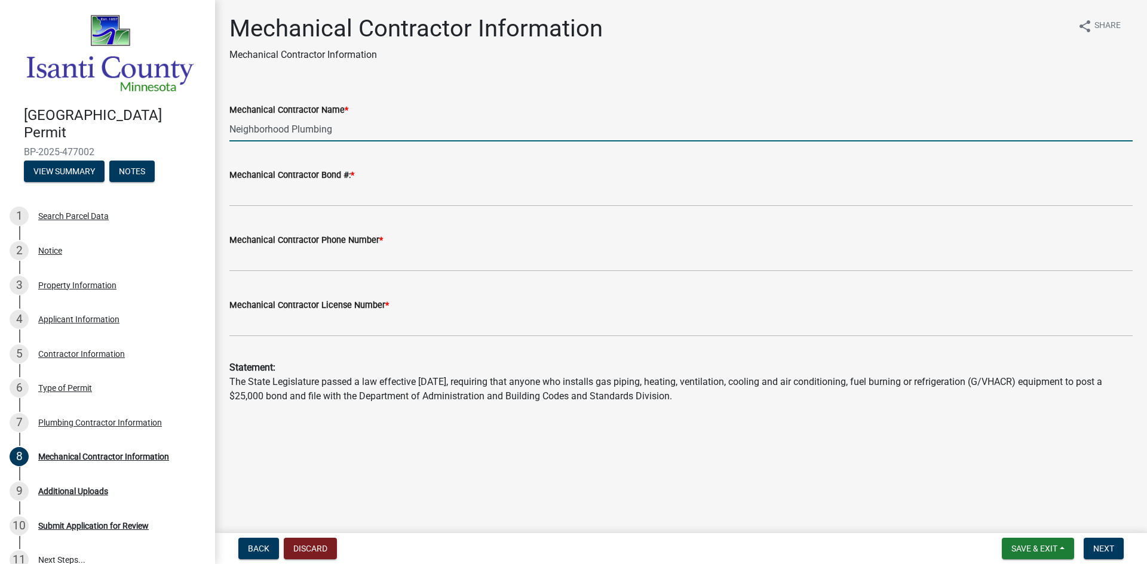
type input "3209687947"
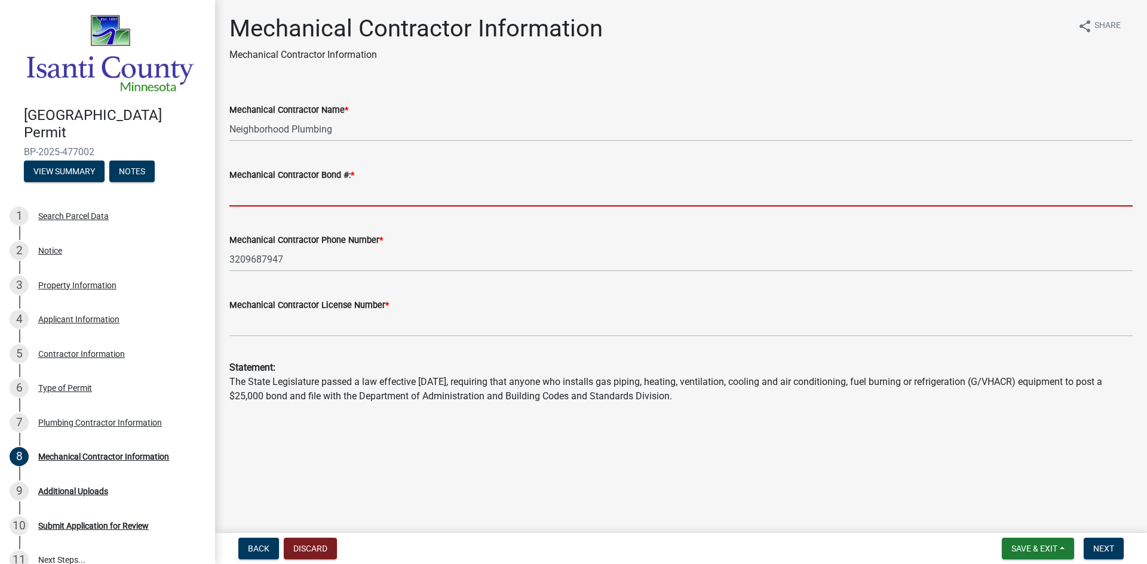
click at [316, 195] on input "Mechanical Contractor Bond #: *" at bounding box center [680, 194] width 903 height 24
type input "MB004294"
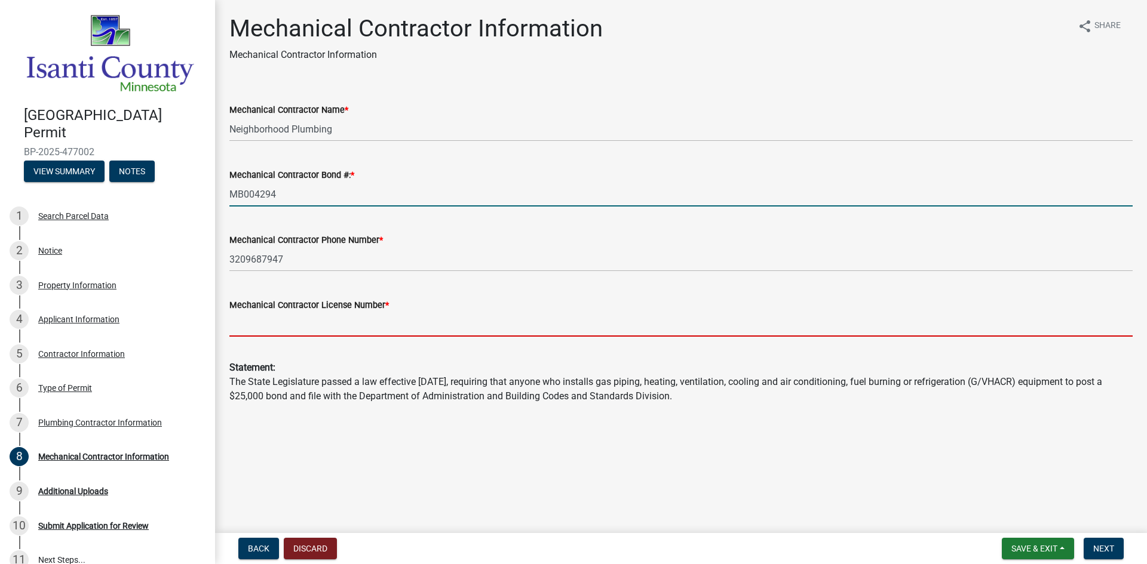
drag, startPoint x: 294, startPoint y: 323, endPoint x: 305, endPoint y: 337, distance: 17.6
click at [296, 325] on input "Mechanical Contractor License Number *" at bounding box center [680, 324] width 903 height 24
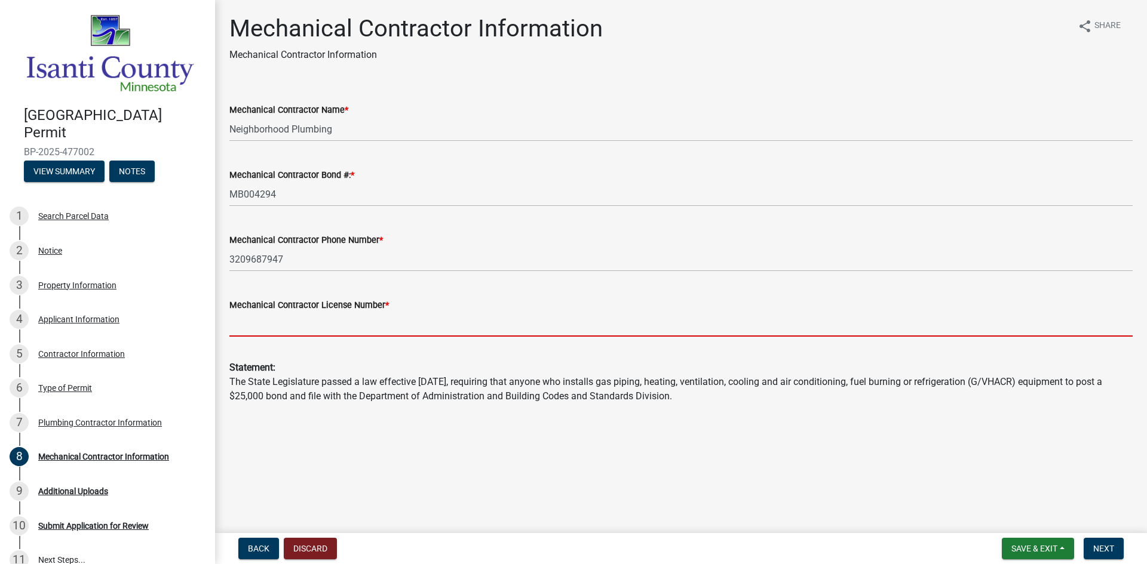
type input "pc645534"
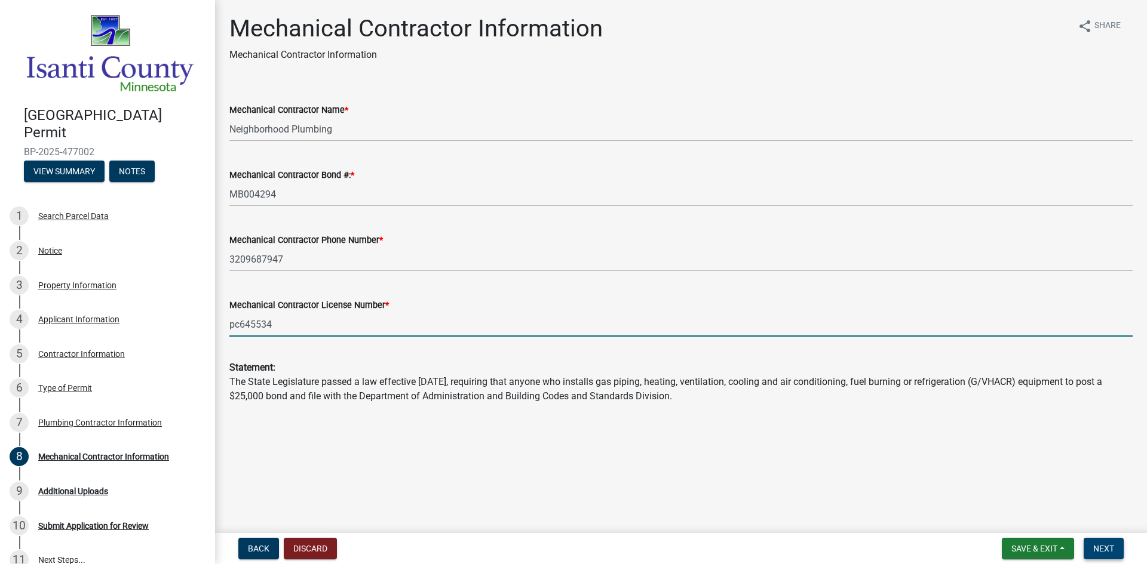
click at [1106, 550] on span "Next" at bounding box center [1103, 549] width 21 height 10
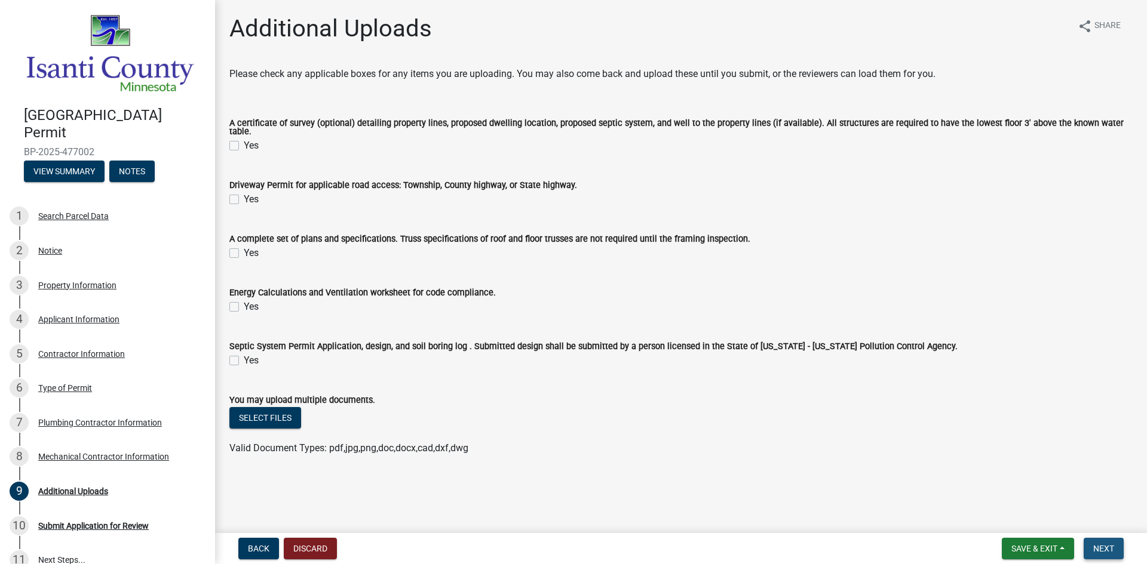
click at [1092, 546] on button "Next" at bounding box center [1104, 549] width 40 height 22
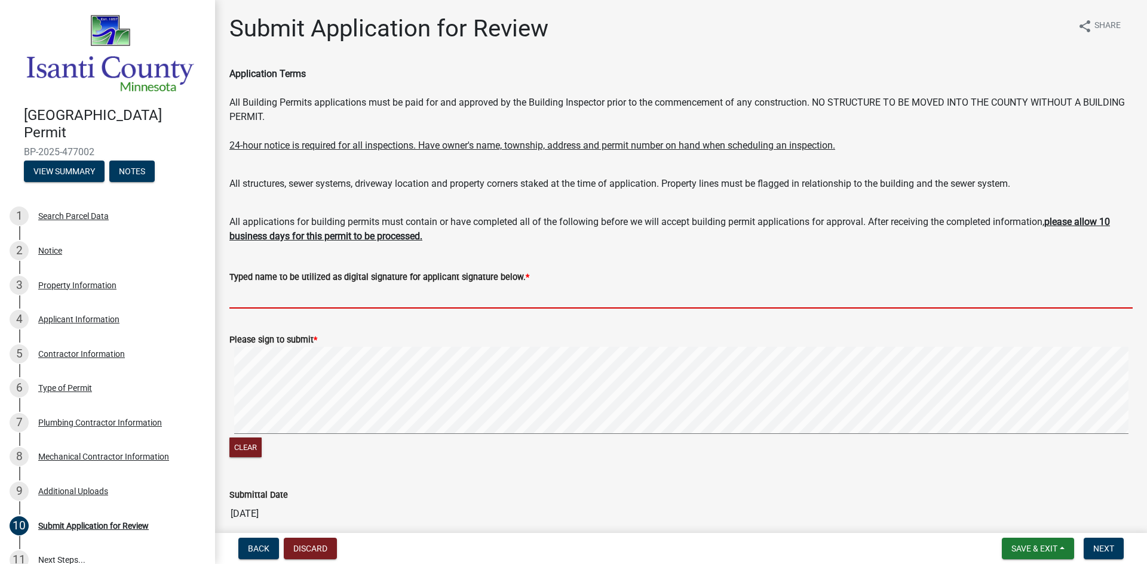
click at [305, 303] on input "Typed name to be utilized as digital signature for applicant signature below. *" at bounding box center [680, 296] width 903 height 24
type input "[PERSON_NAME]"
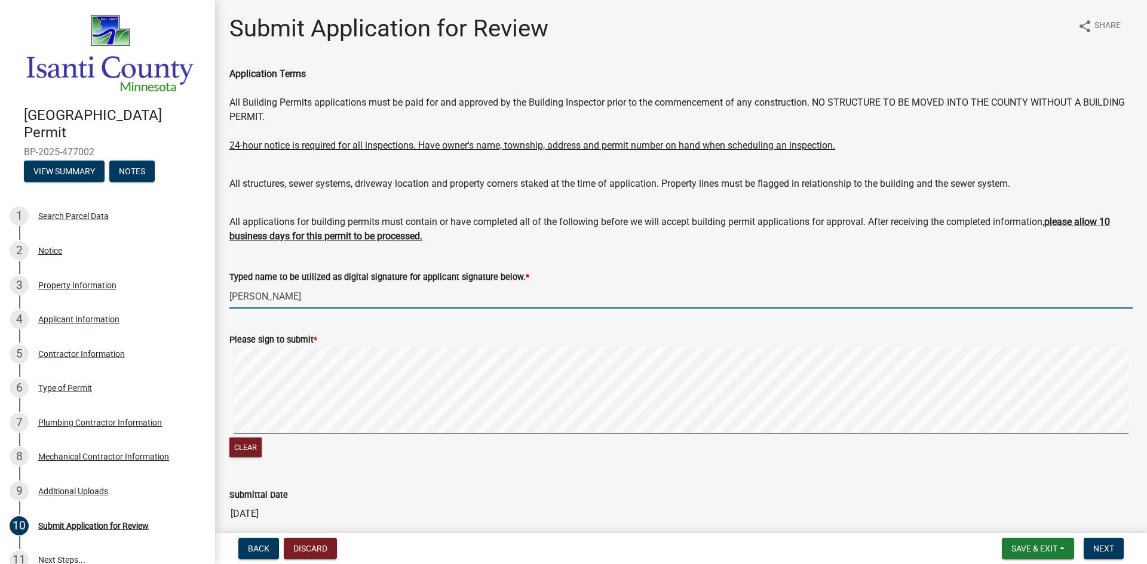
drag, startPoint x: 366, startPoint y: 335, endPoint x: 381, endPoint y: 341, distance: 16.6
click at [372, 335] on div "Please sign to submit *" at bounding box center [680, 340] width 903 height 14
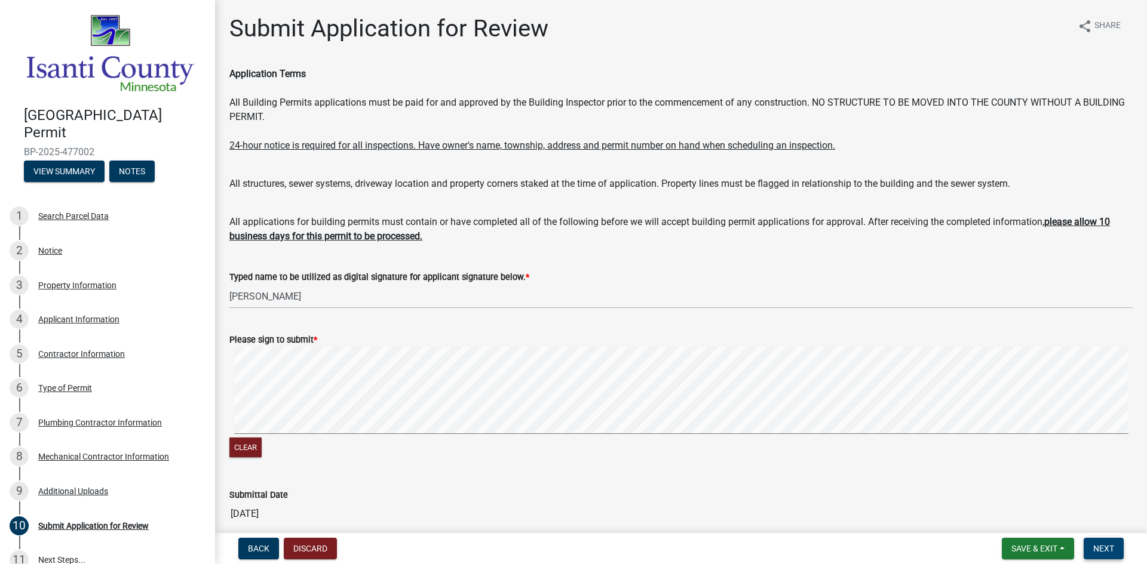
click at [1107, 547] on span "Next" at bounding box center [1103, 549] width 21 height 10
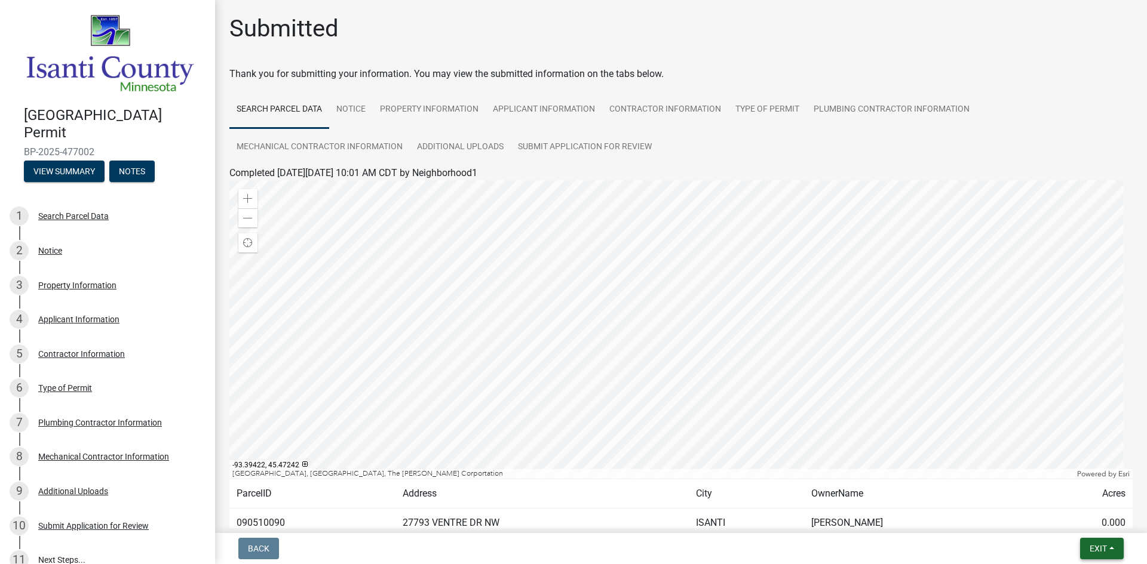
click at [1091, 553] on span "Exit" at bounding box center [1098, 549] width 17 height 10
click at [1087, 521] on button "Save & Exit" at bounding box center [1076, 518] width 96 height 29
